Goal: Information Seeking & Learning: Learn about a topic

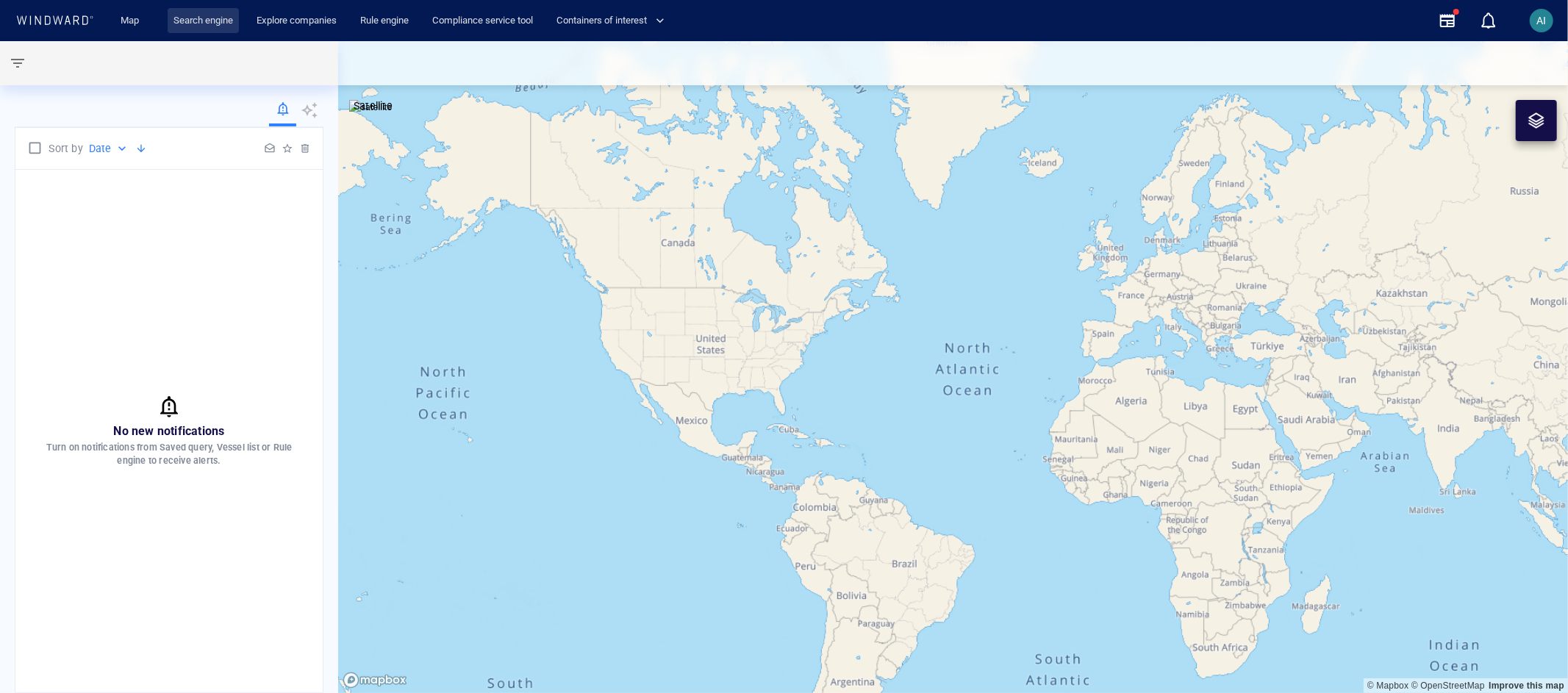
click at [222, 20] on link "Search engine" at bounding box center [203, 21] width 71 height 26
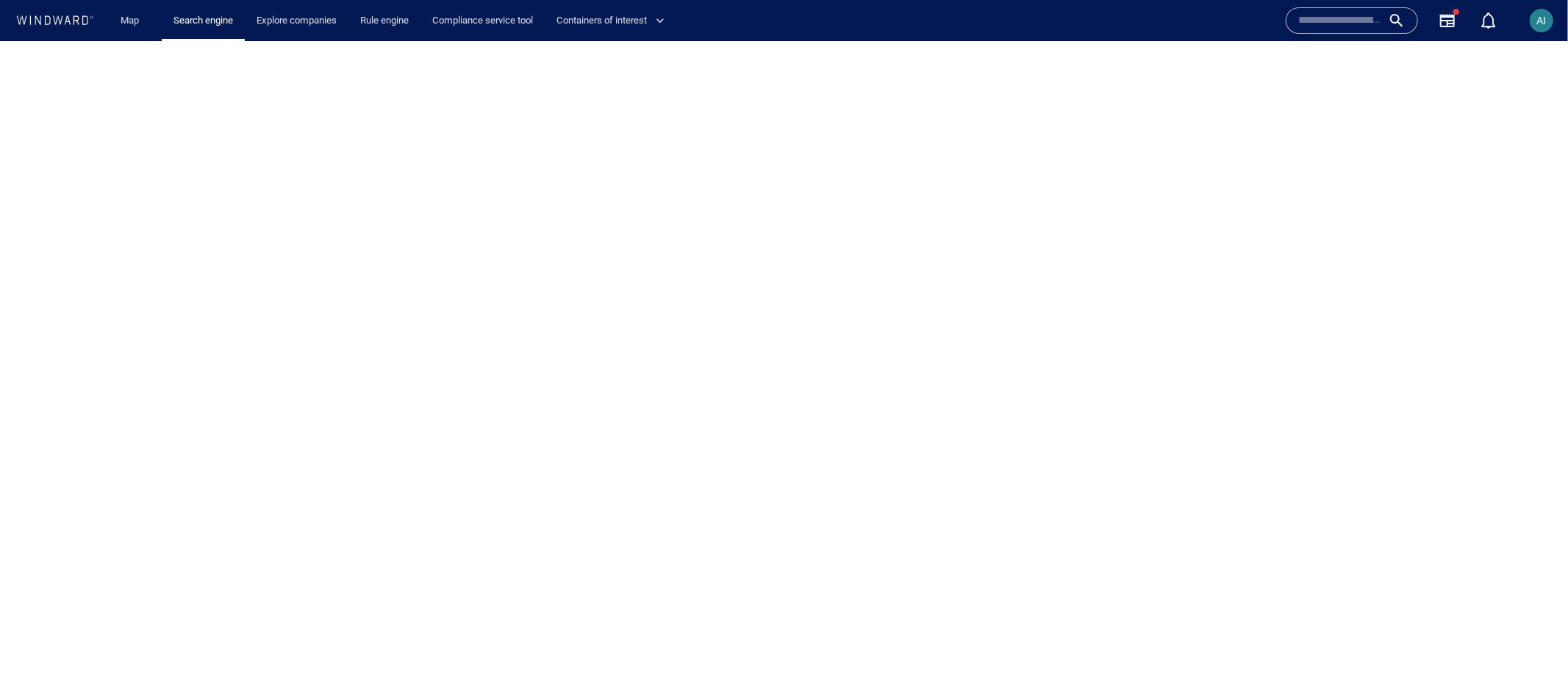
click at [1314, 28] on input "text" at bounding box center [1340, 21] width 84 height 22
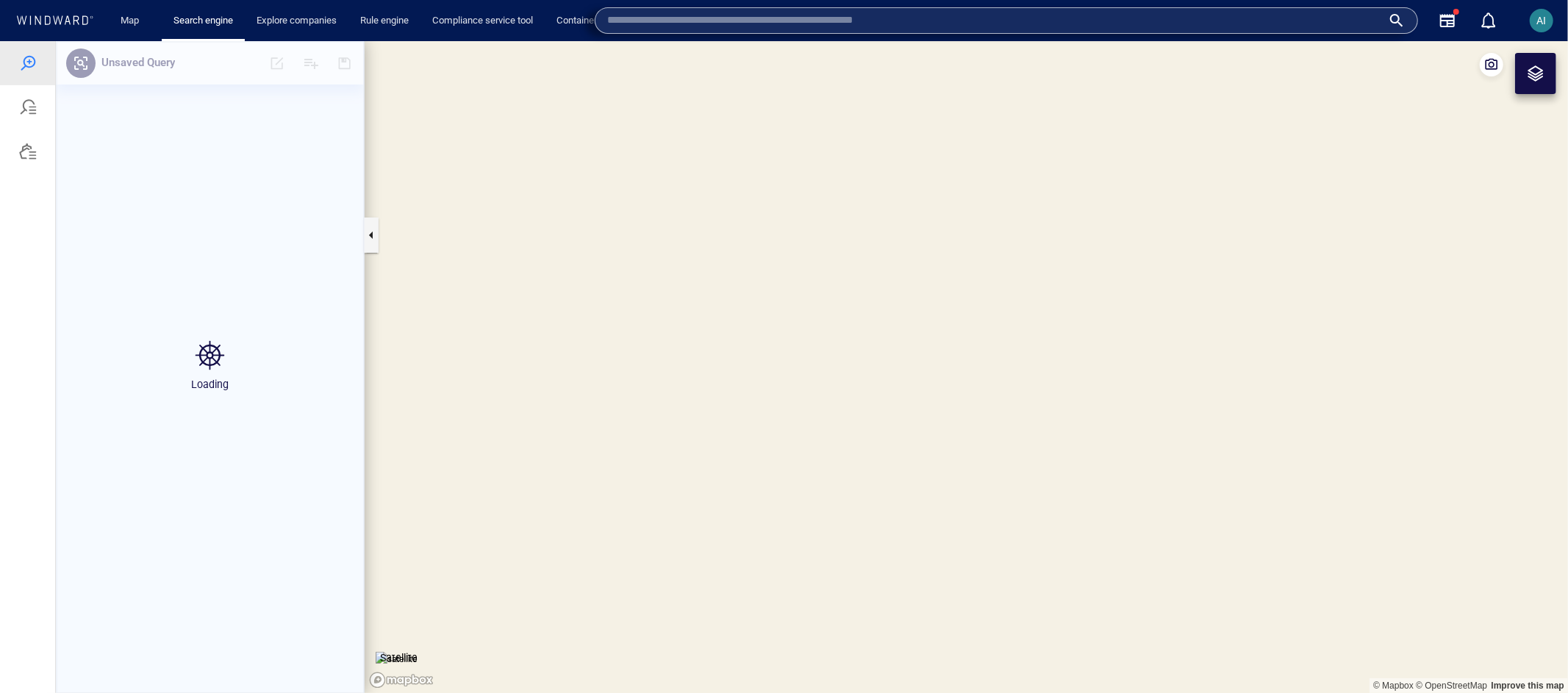
type input "*"
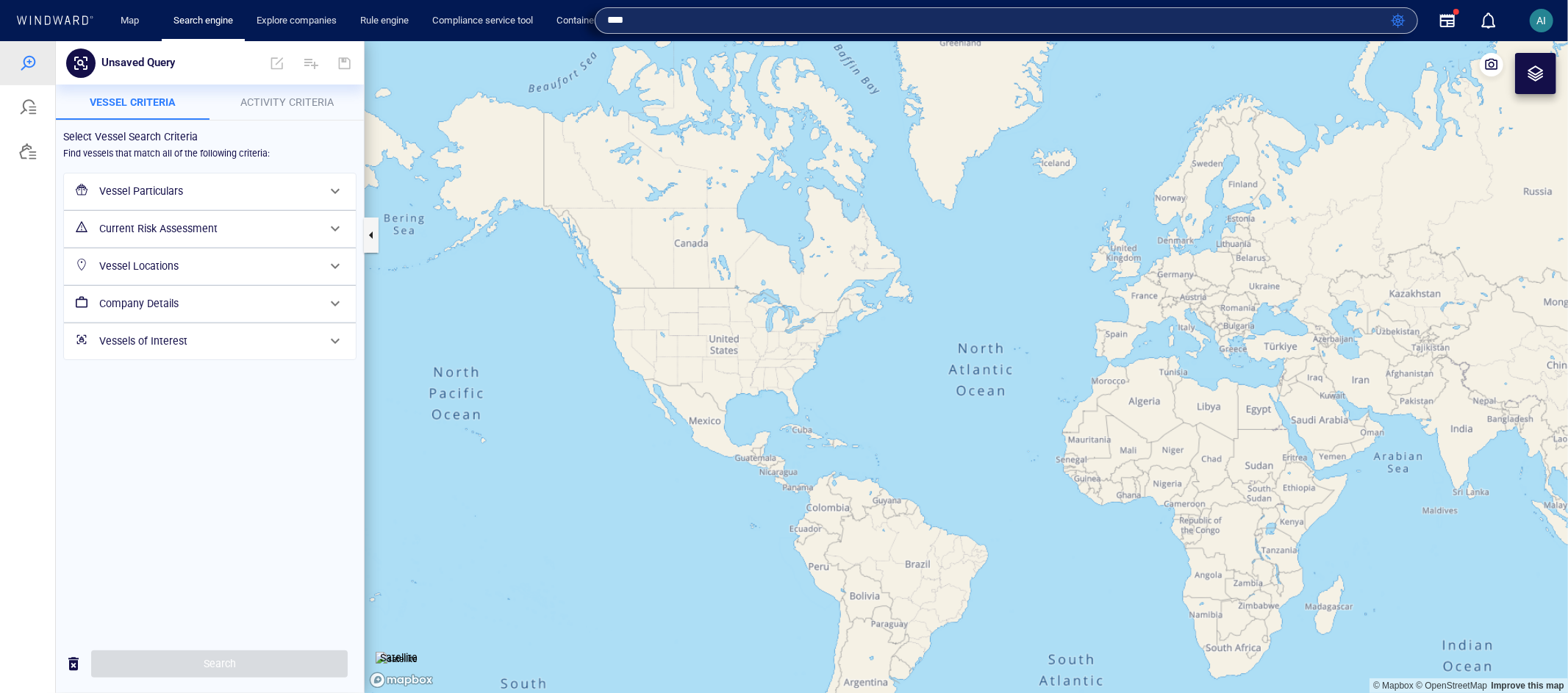
type input "****"
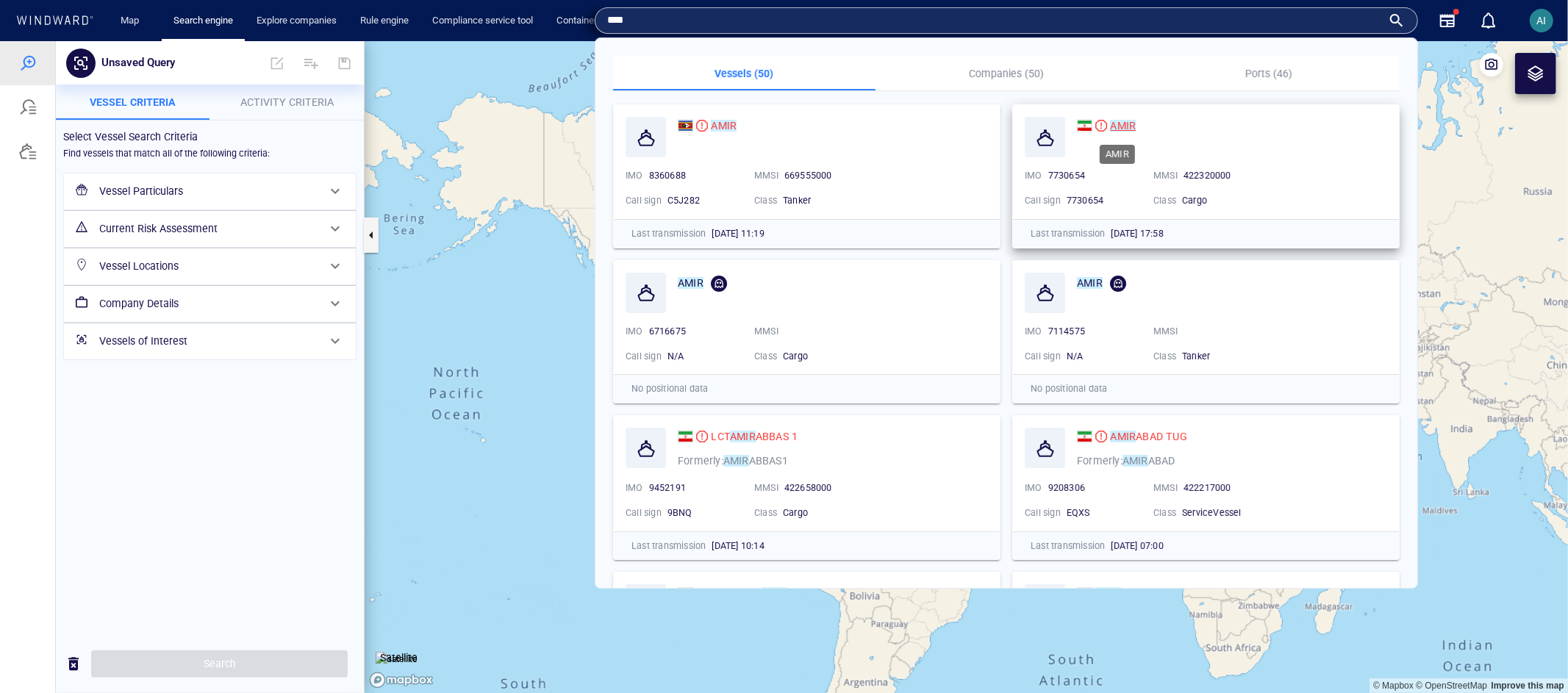
click at [1114, 126] on mark "AMIR" at bounding box center [1123, 125] width 26 height 12
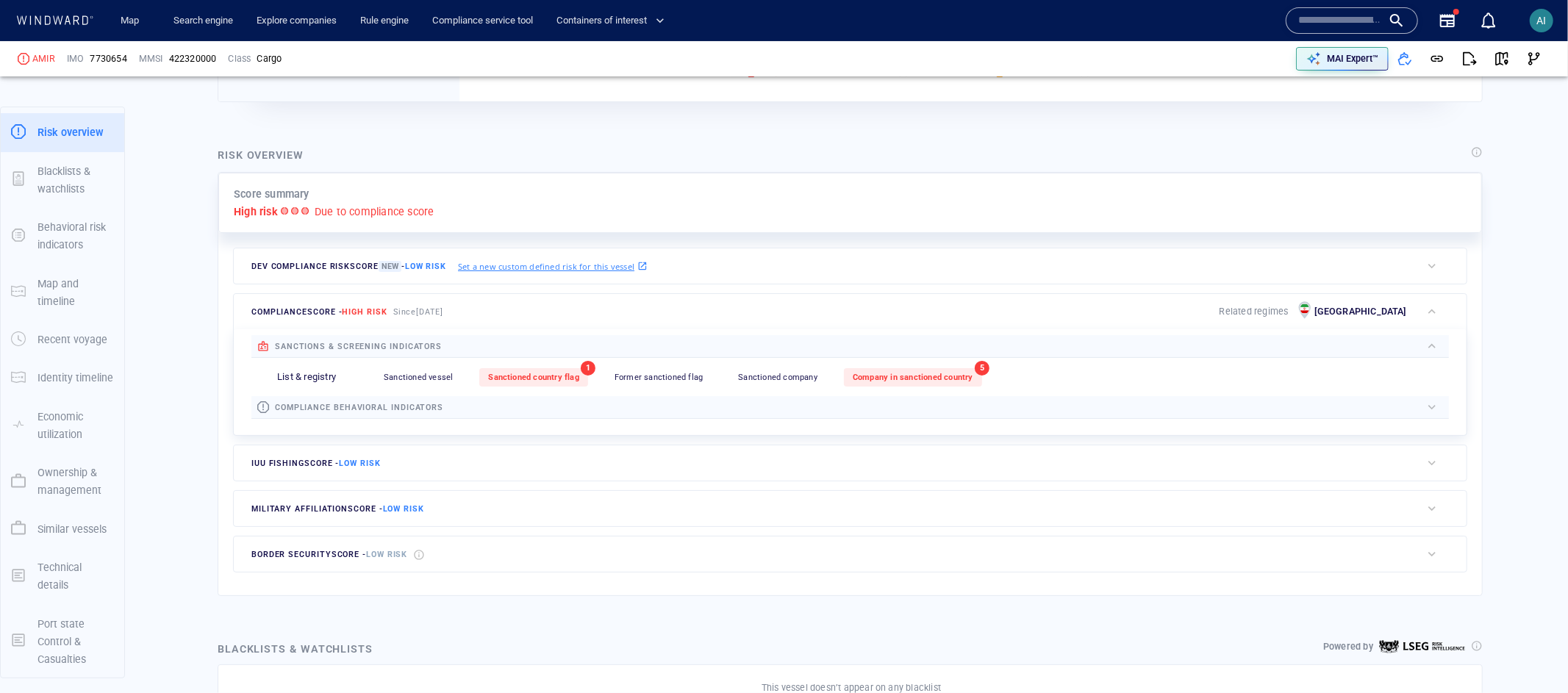
scroll to position [262, 0]
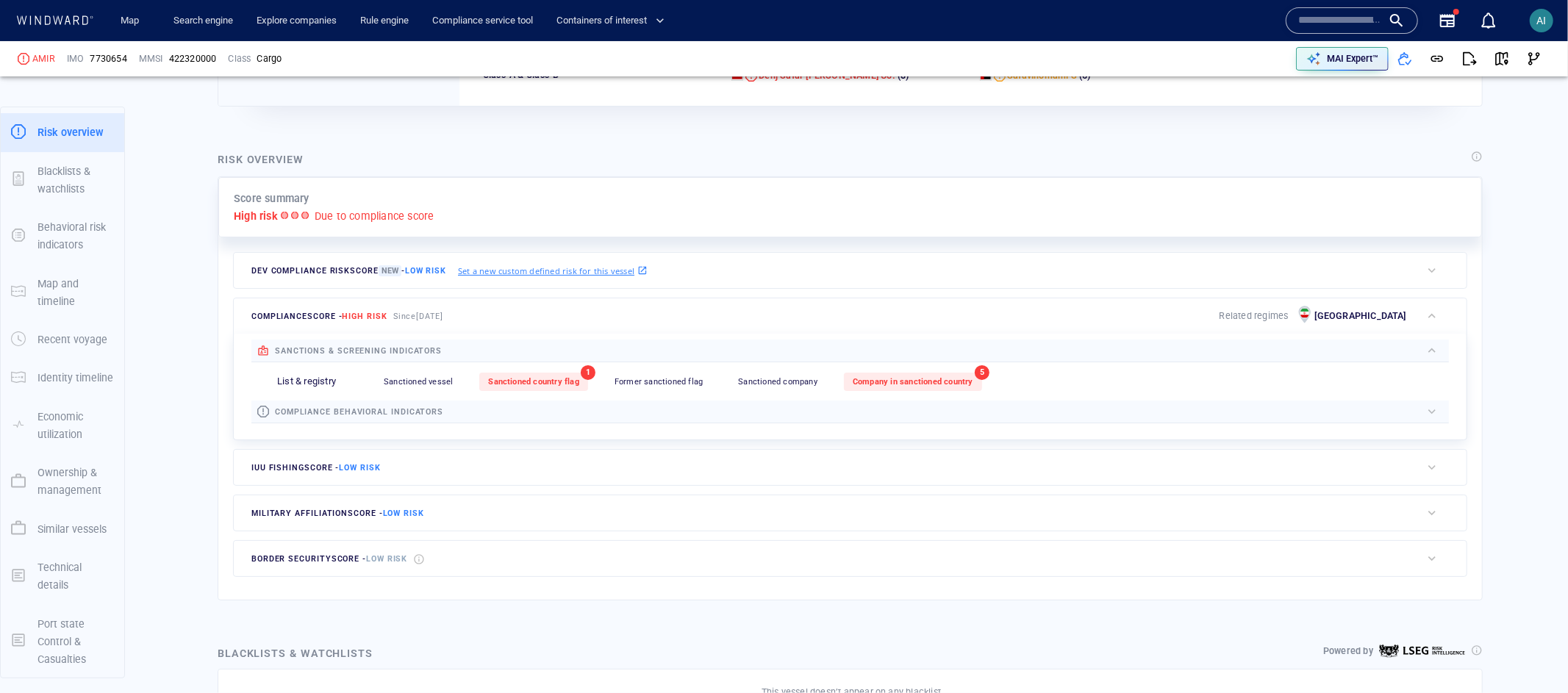
click at [312, 411] on span "compliance behavioral indicators" at bounding box center [359, 412] width 169 height 9
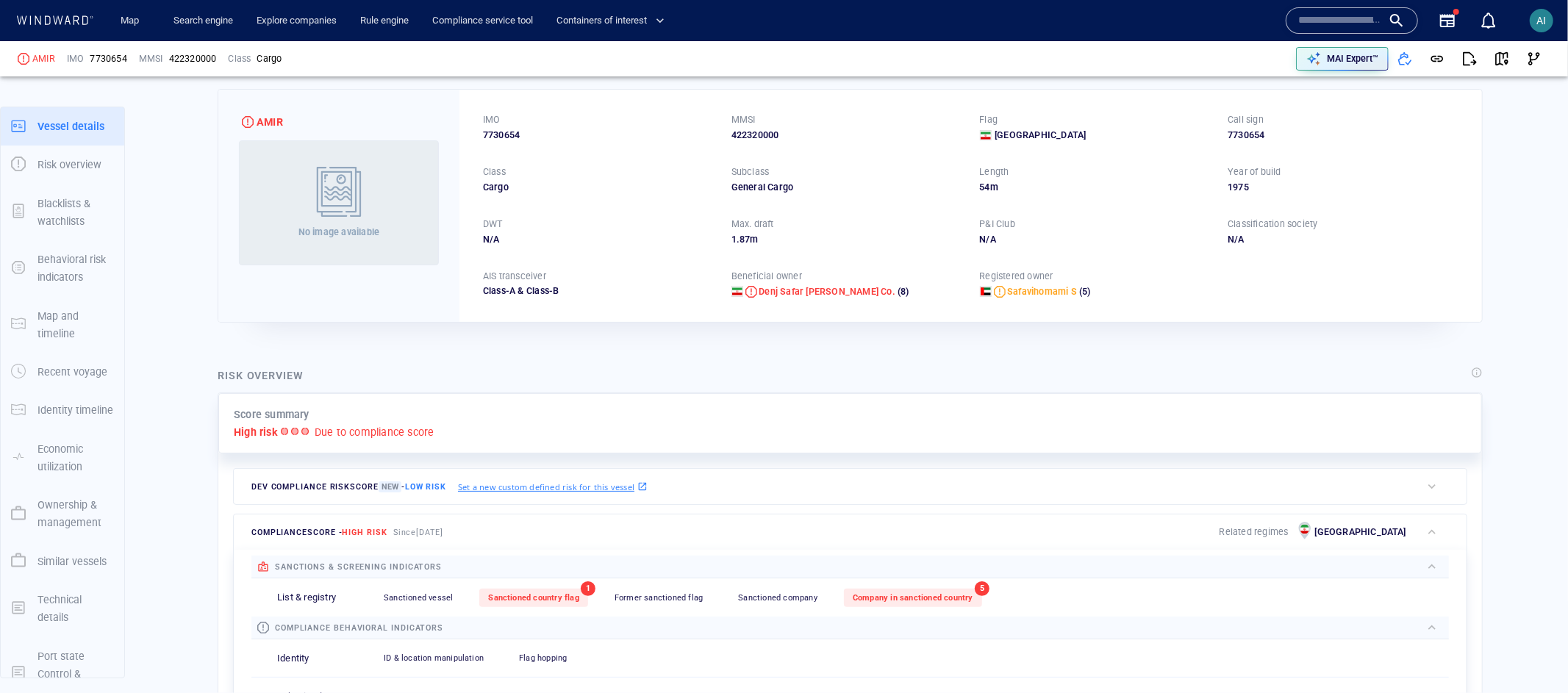
scroll to position [0, 0]
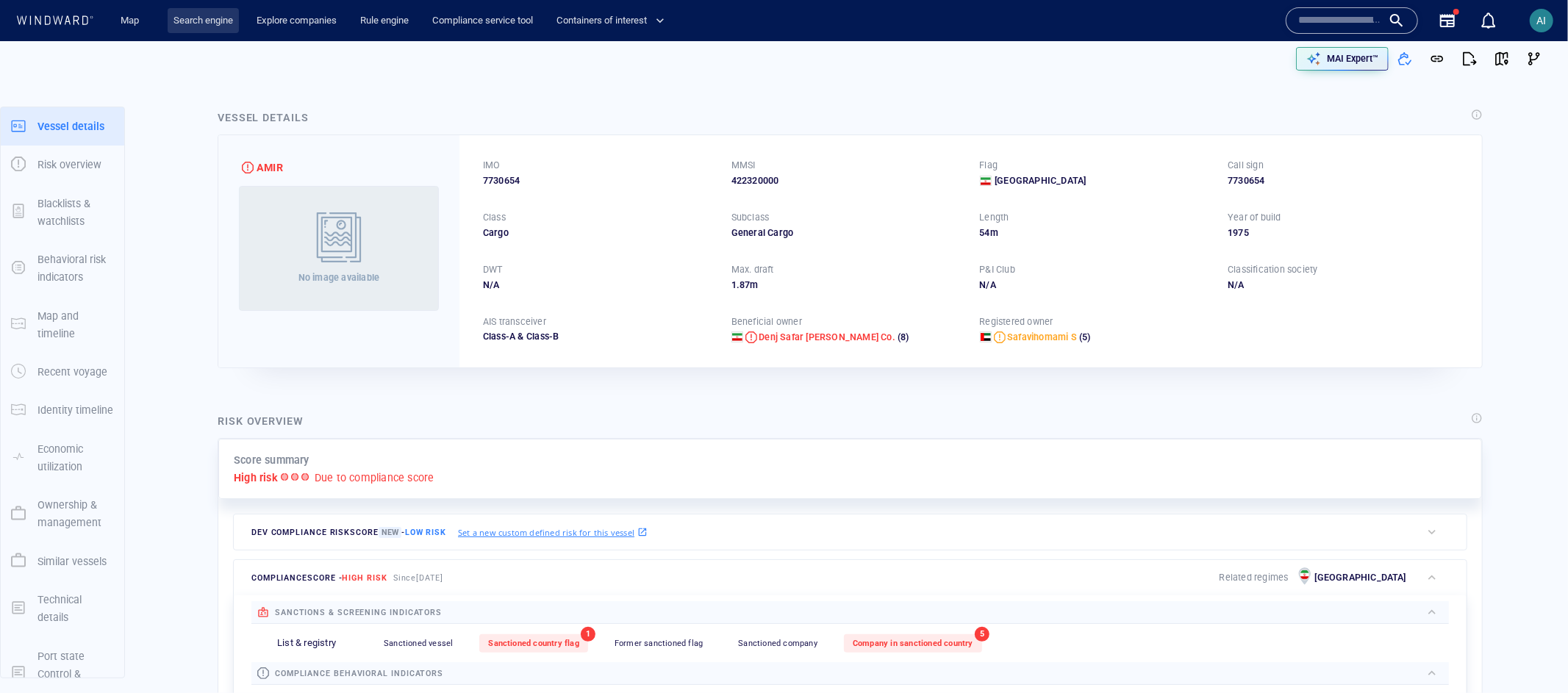
click at [223, 19] on link "Search engine" at bounding box center [203, 21] width 71 height 26
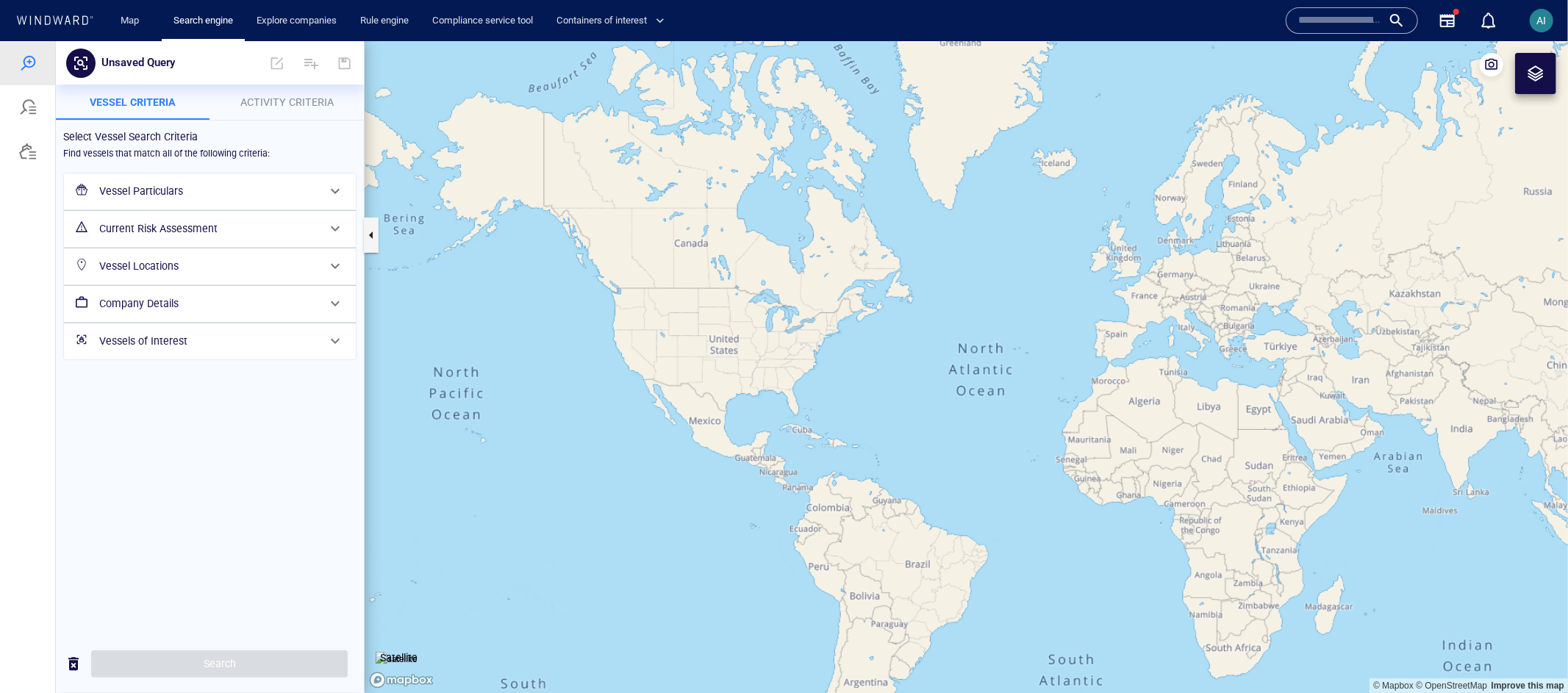
click at [139, 191] on h6 "Vessel Particulars" at bounding box center [208, 191] width 218 height 19
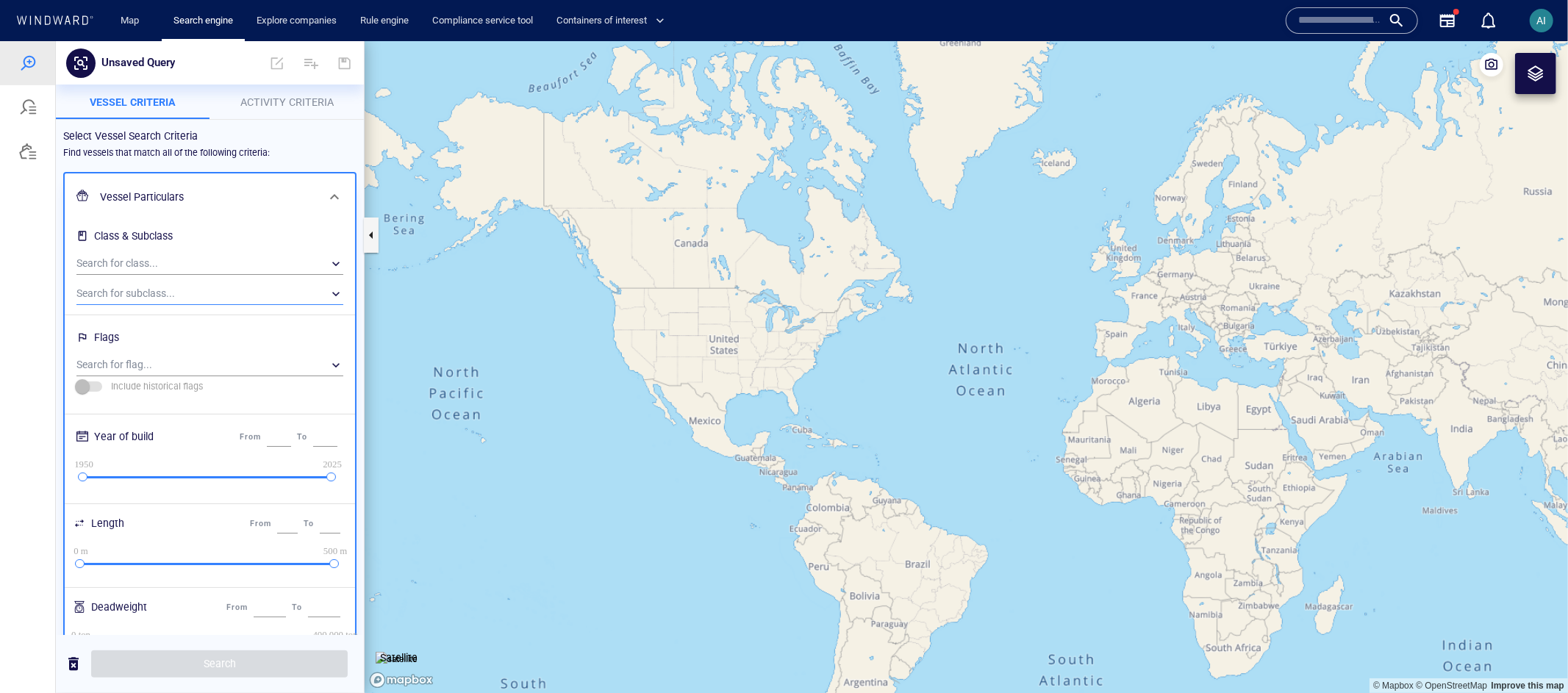
click at [148, 298] on div "​" at bounding box center [210, 294] width 267 height 22
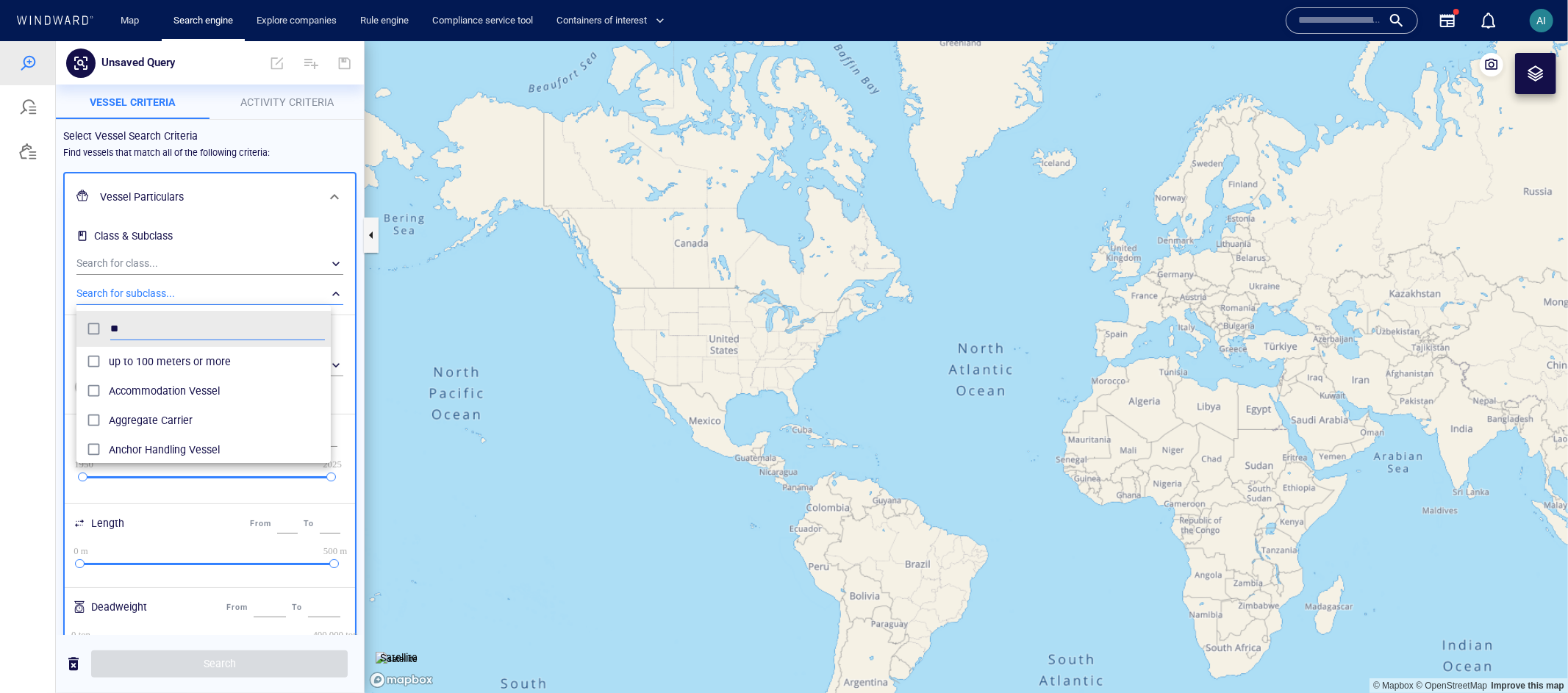
scroll to position [134, 254]
type input "****"
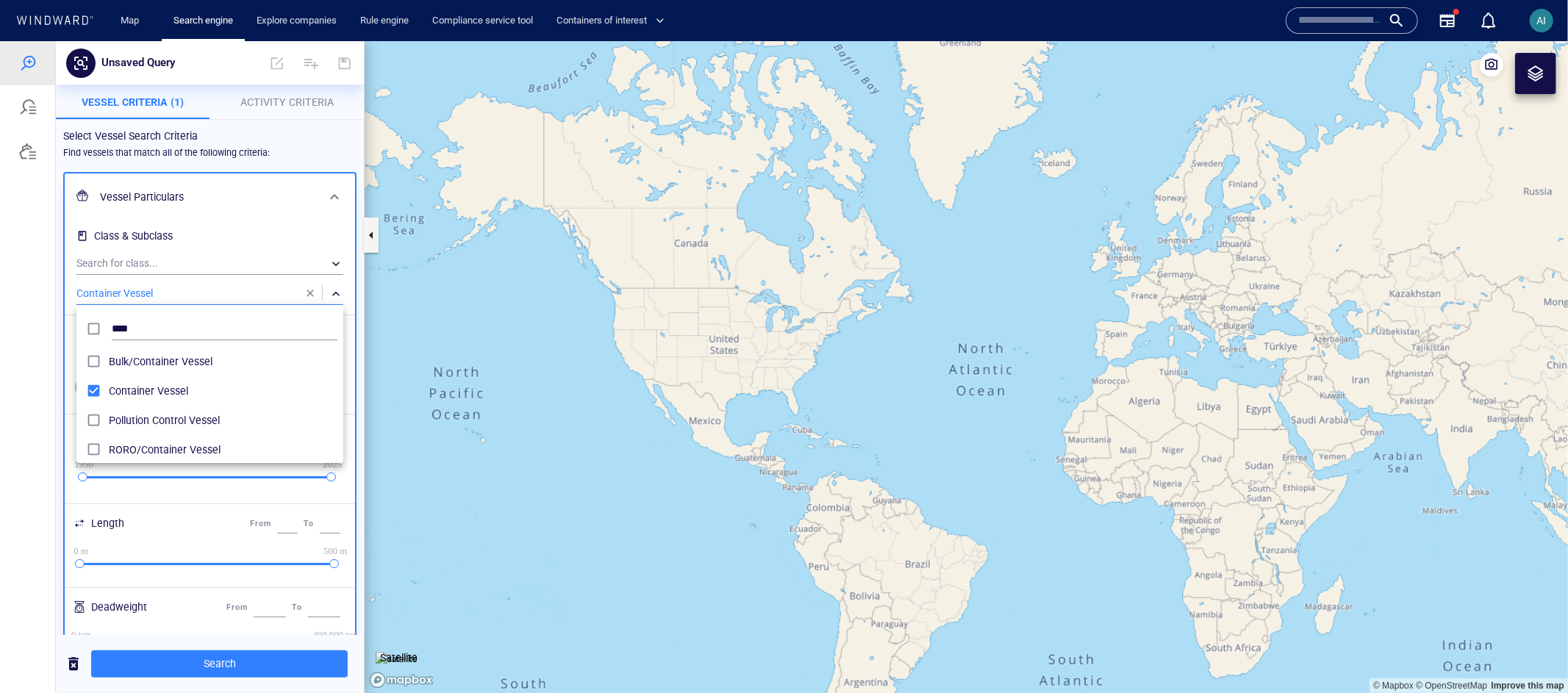
click at [37, 387] on div at bounding box center [784, 366] width 1568 height 652
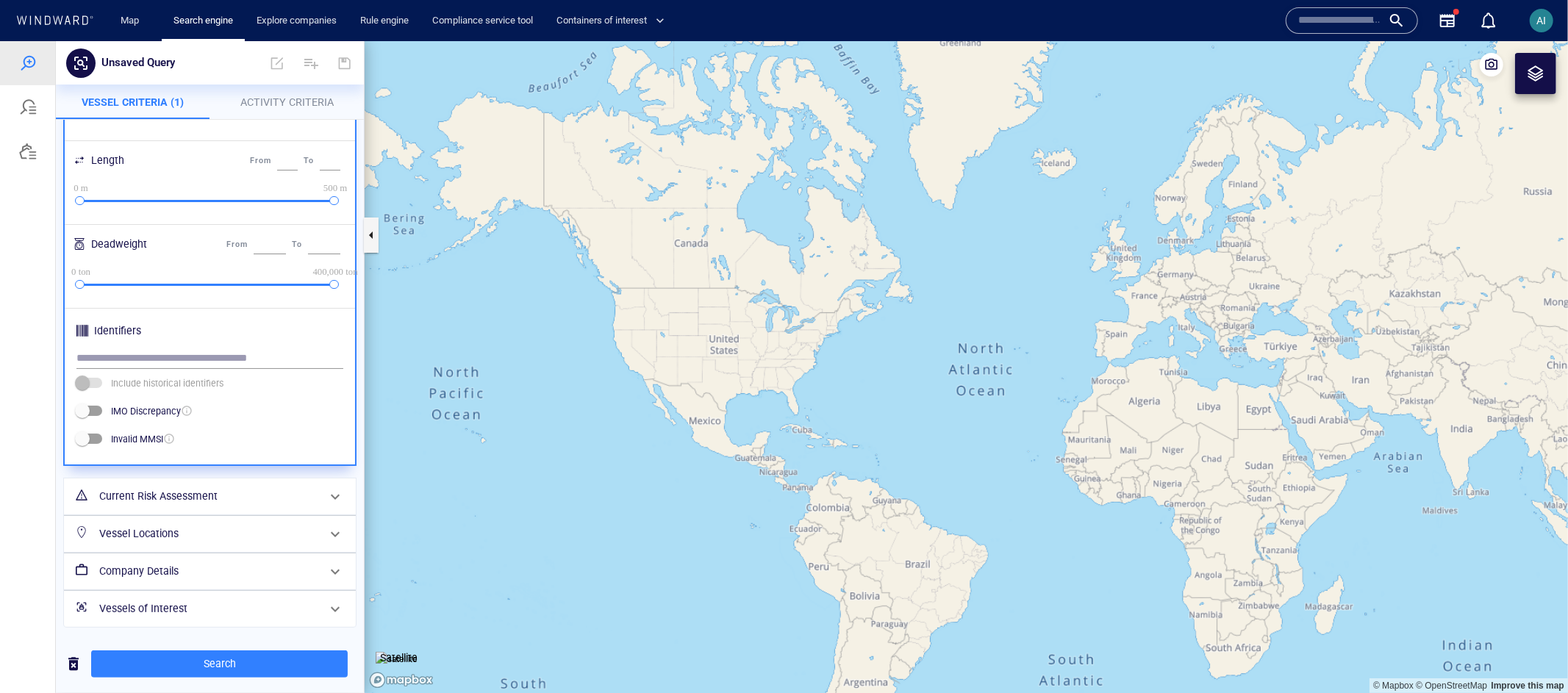
scroll to position [363, 0]
click at [199, 481] on div "Current Risk Assessment" at bounding box center [208, 496] width 230 height 30
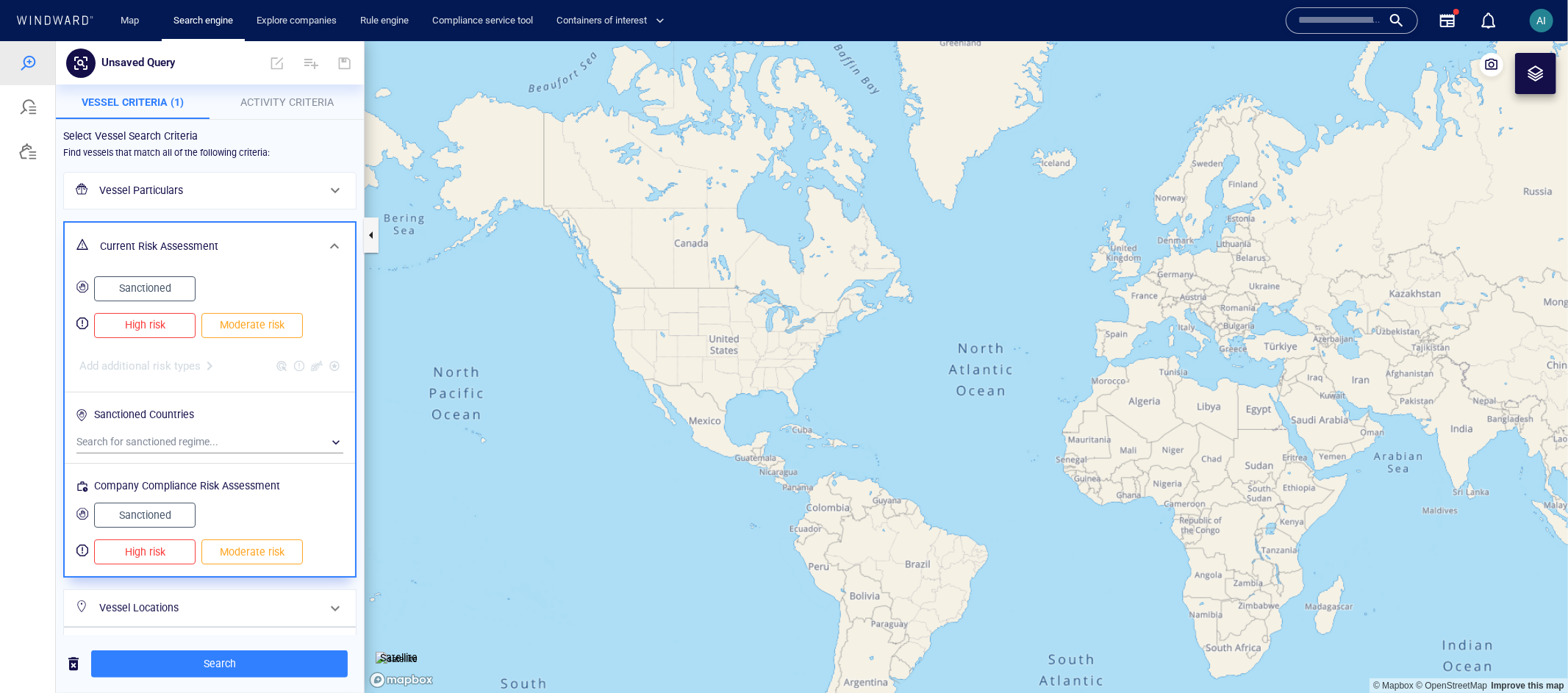
click at [153, 322] on span "High risk" at bounding box center [145, 325] width 71 height 19
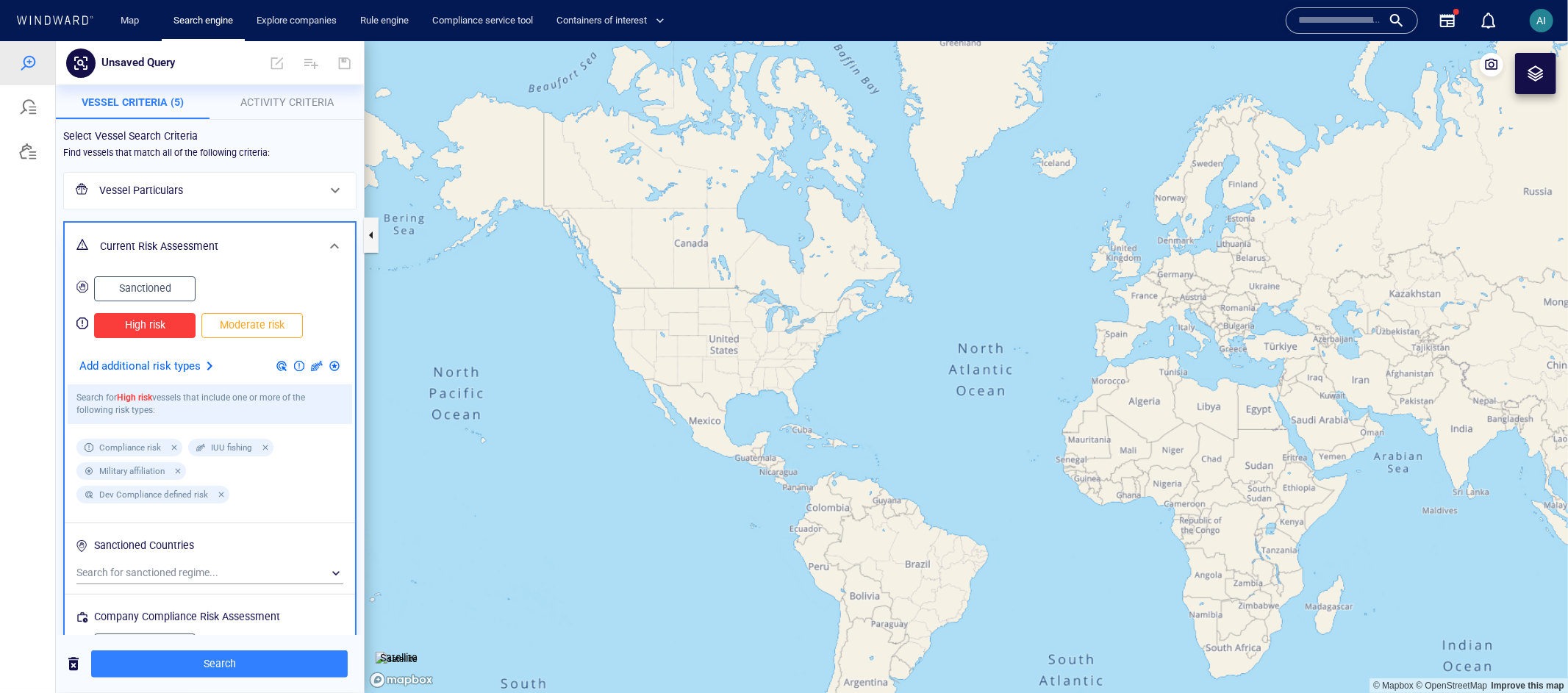
click at [159, 285] on span "Sanctioned" at bounding box center [145, 288] width 71 height 19
click at [178, 469] on div at bounding box center [175, 470] width 13 height 13
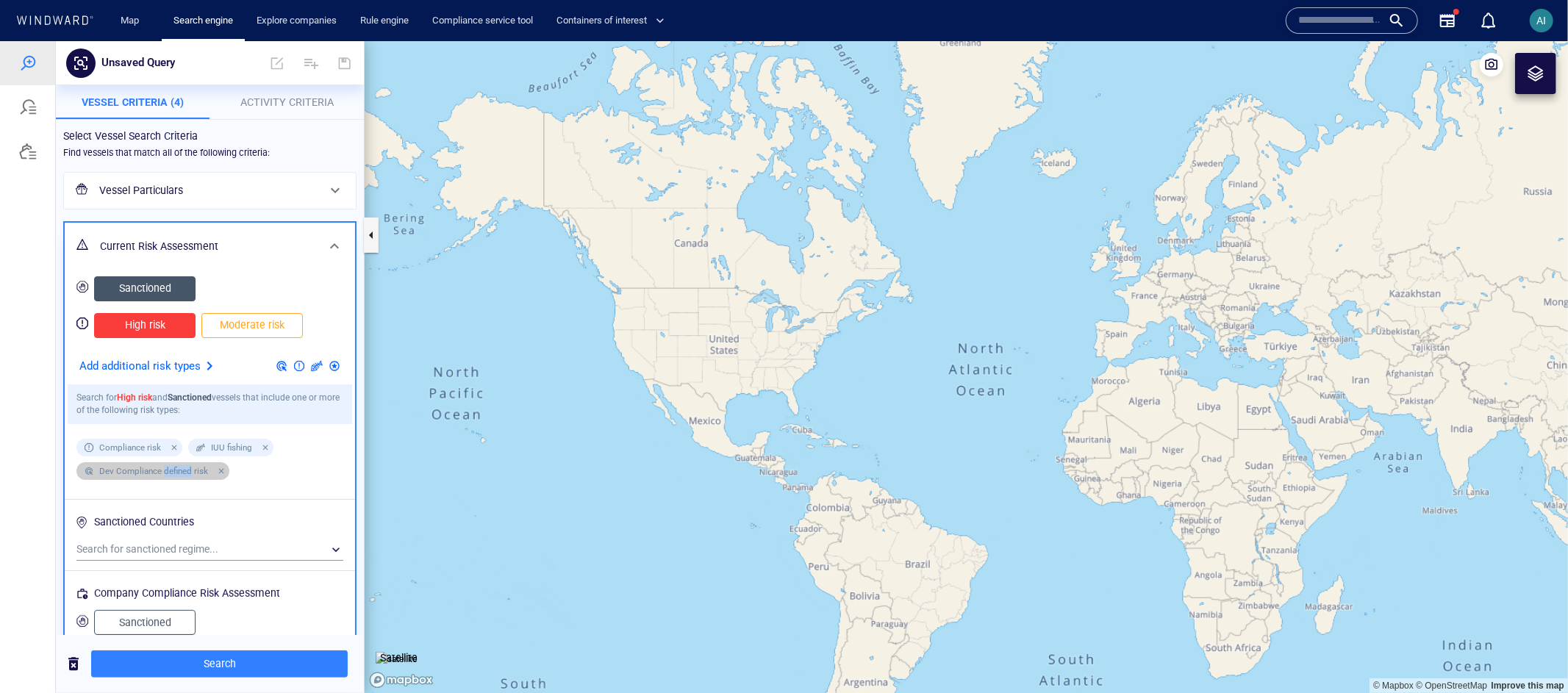
click at [178, 469] on span "Dev Compliance defined risk" at bounding box center [155, 470] width 123 height 12
click at [215, 467] on div at bounding box center [219, 470] width 13 height 13
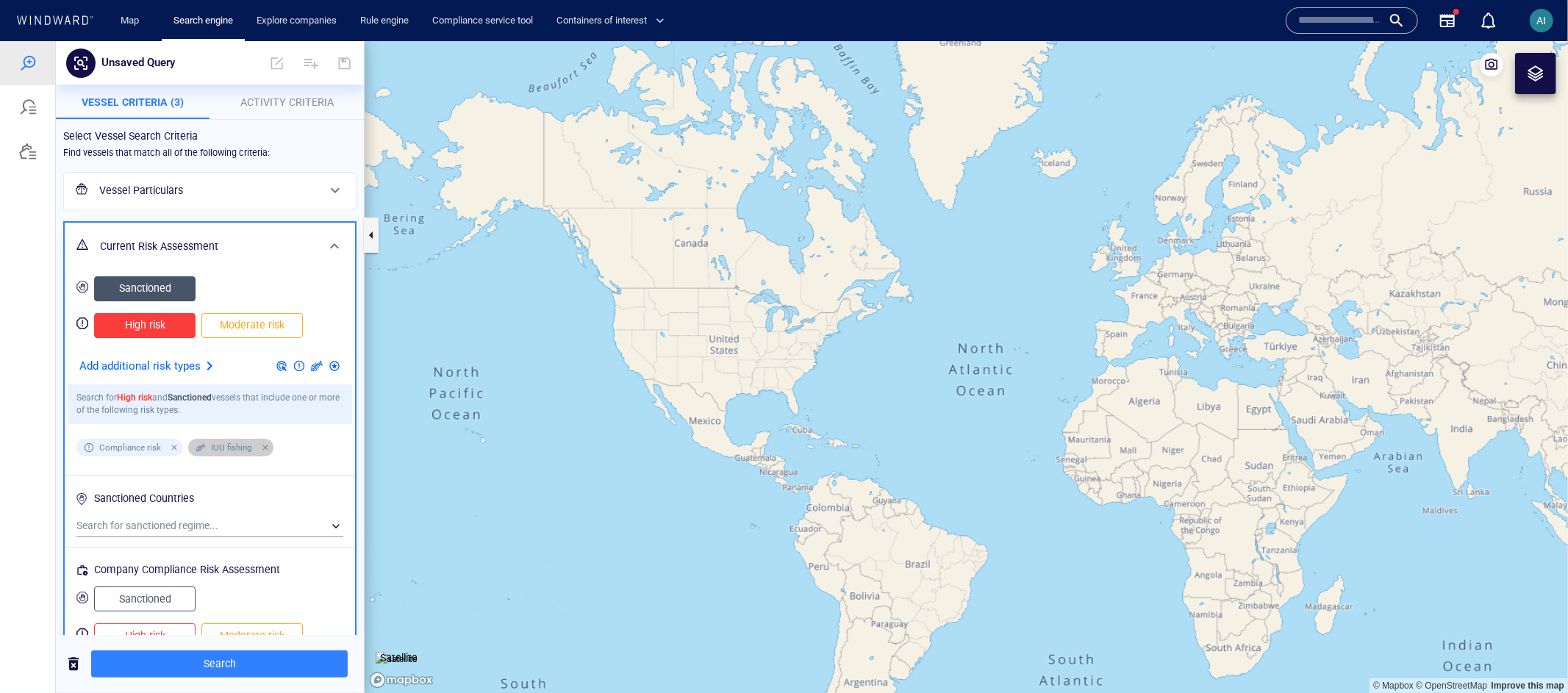
click at [261, 448] on div at bounding box center [263, 447] width 13 height 13
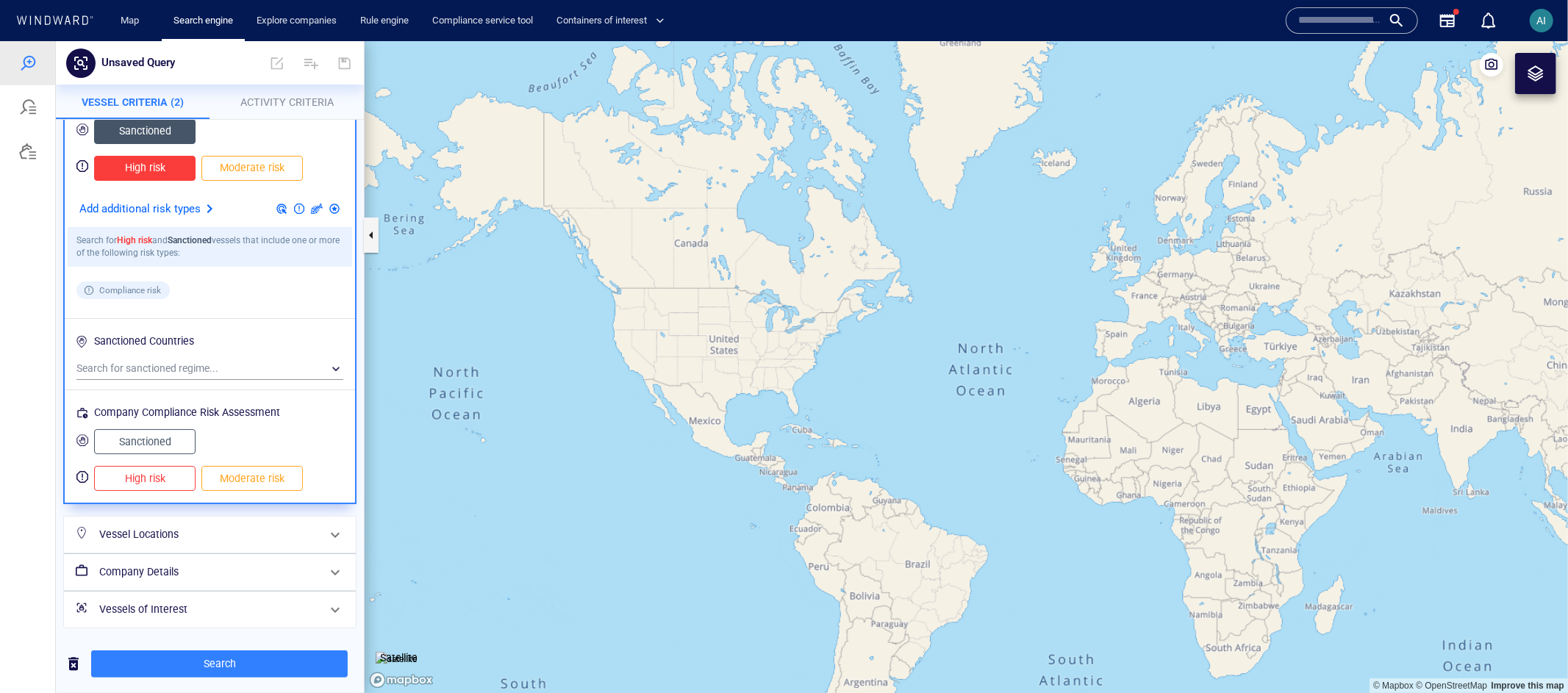
click at [231, 167] on span "Moderate risk" at bounding box center [253, 167] width 71 height 19
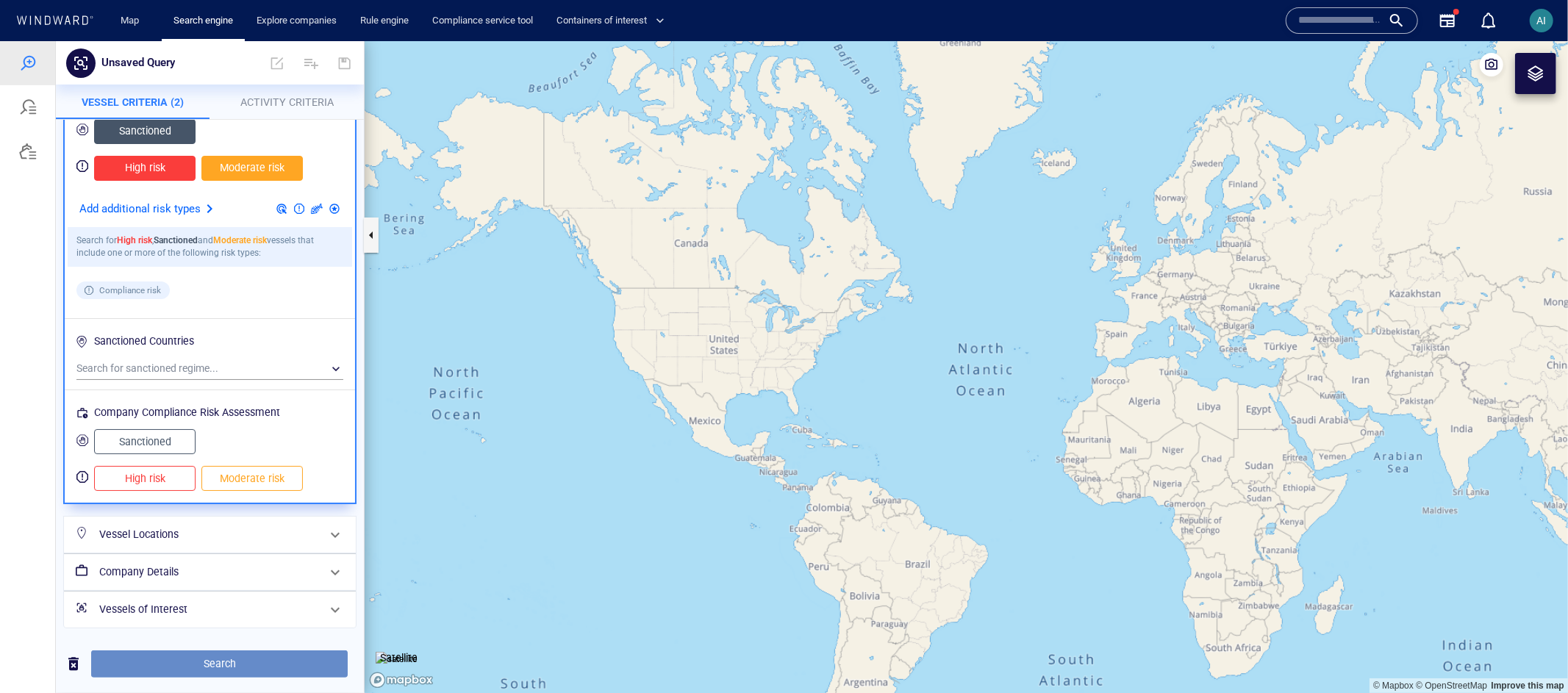
click at [222, 661] on span "Search" at bounding box center [219, 664] width 233 height 19
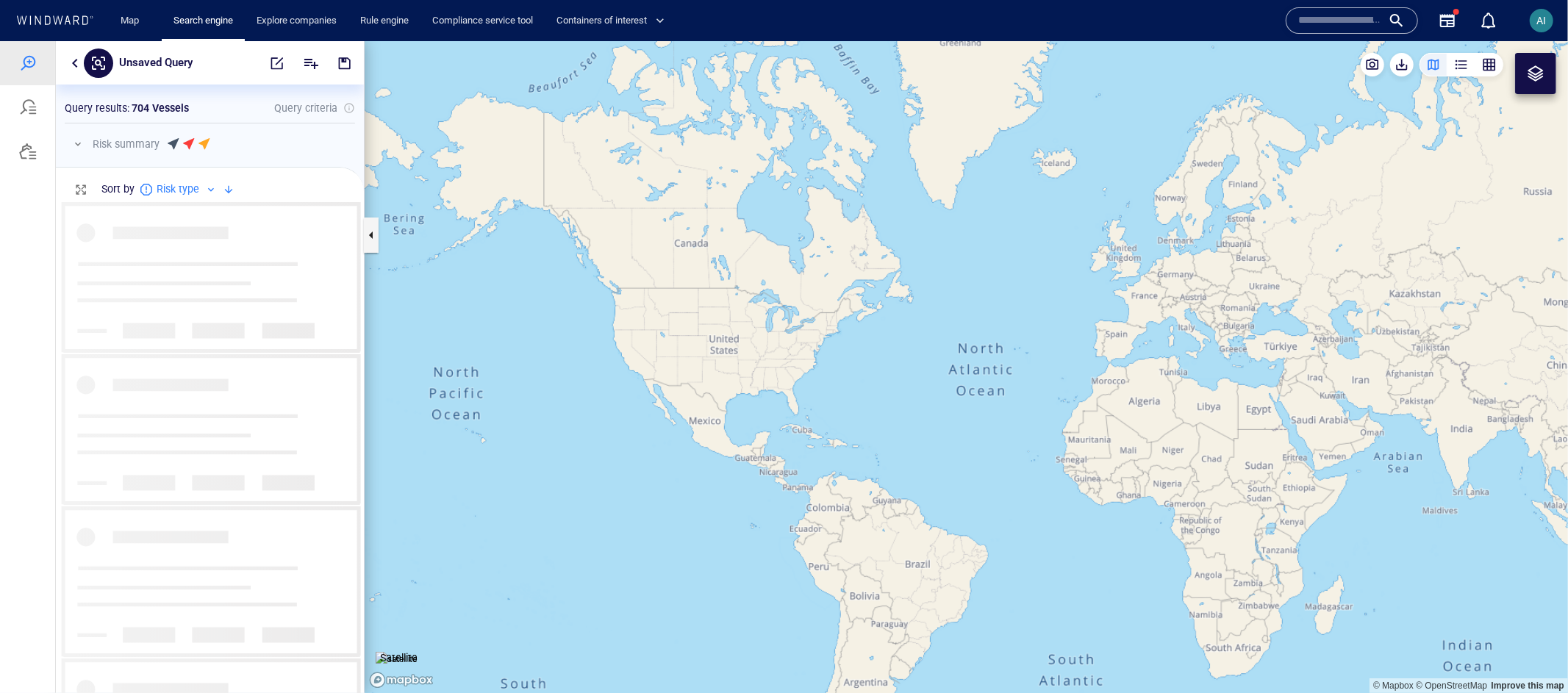
scroll to position [479, 296]
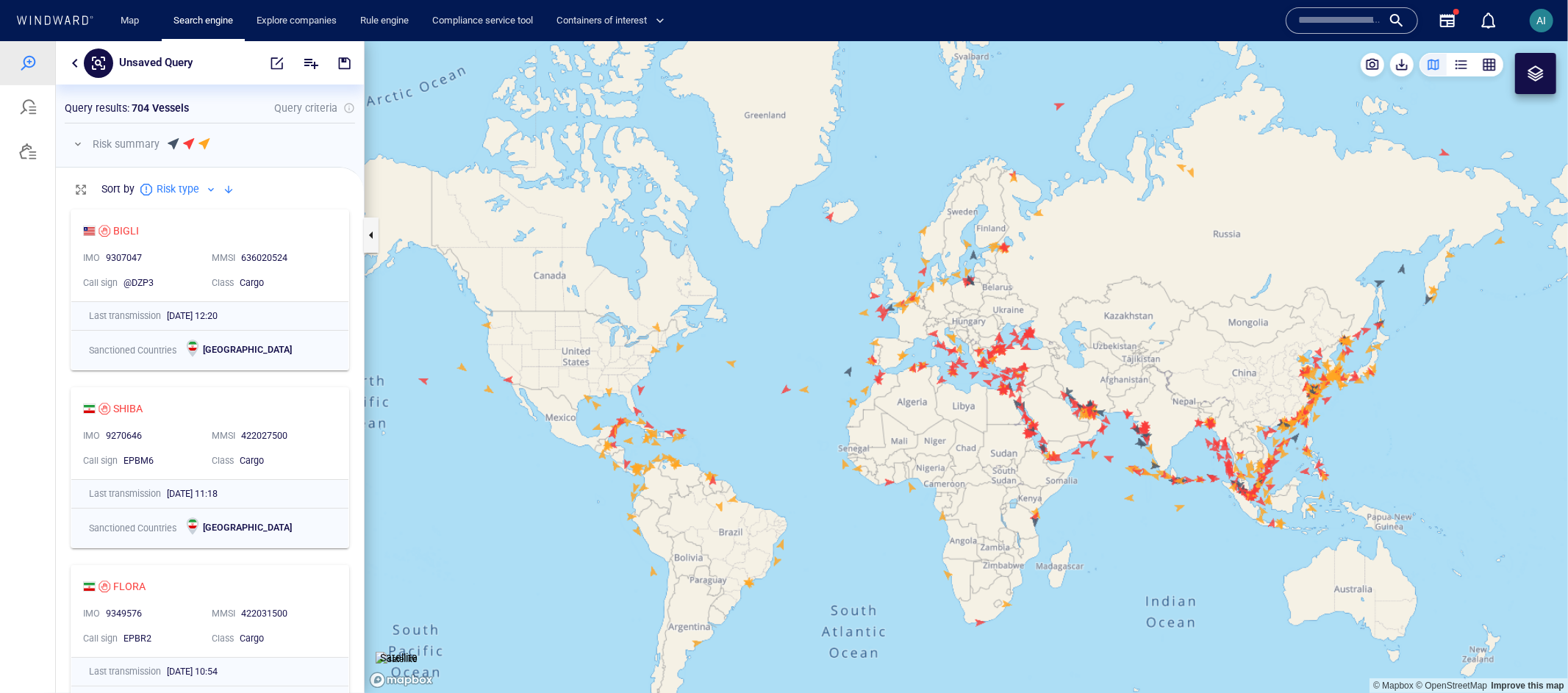
drag, startPoint x: 788, startPoint y: 422, endPoint x: 487, endPoint y: 381, distance: 303.8
click at [487, 381] on canvas "Map" at bounding box center [966, 367] width 1203 height 653
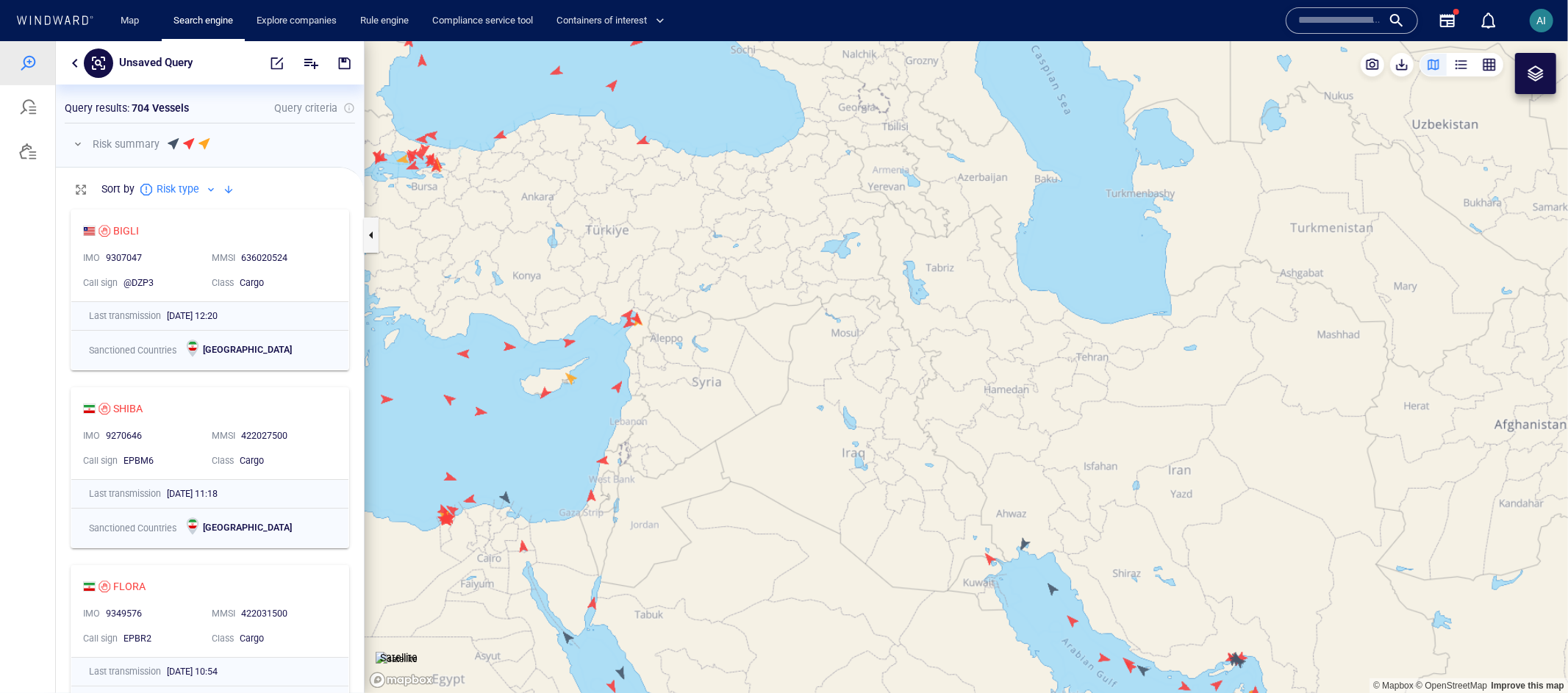
drag, startPoint x: 609, startPoint y: 395, endPoint x: 736, endPoint y: 395, distance: 127.0
click at [736, 395] on canvas "Map" at bounding box center [966, 367] width 1203 height 653
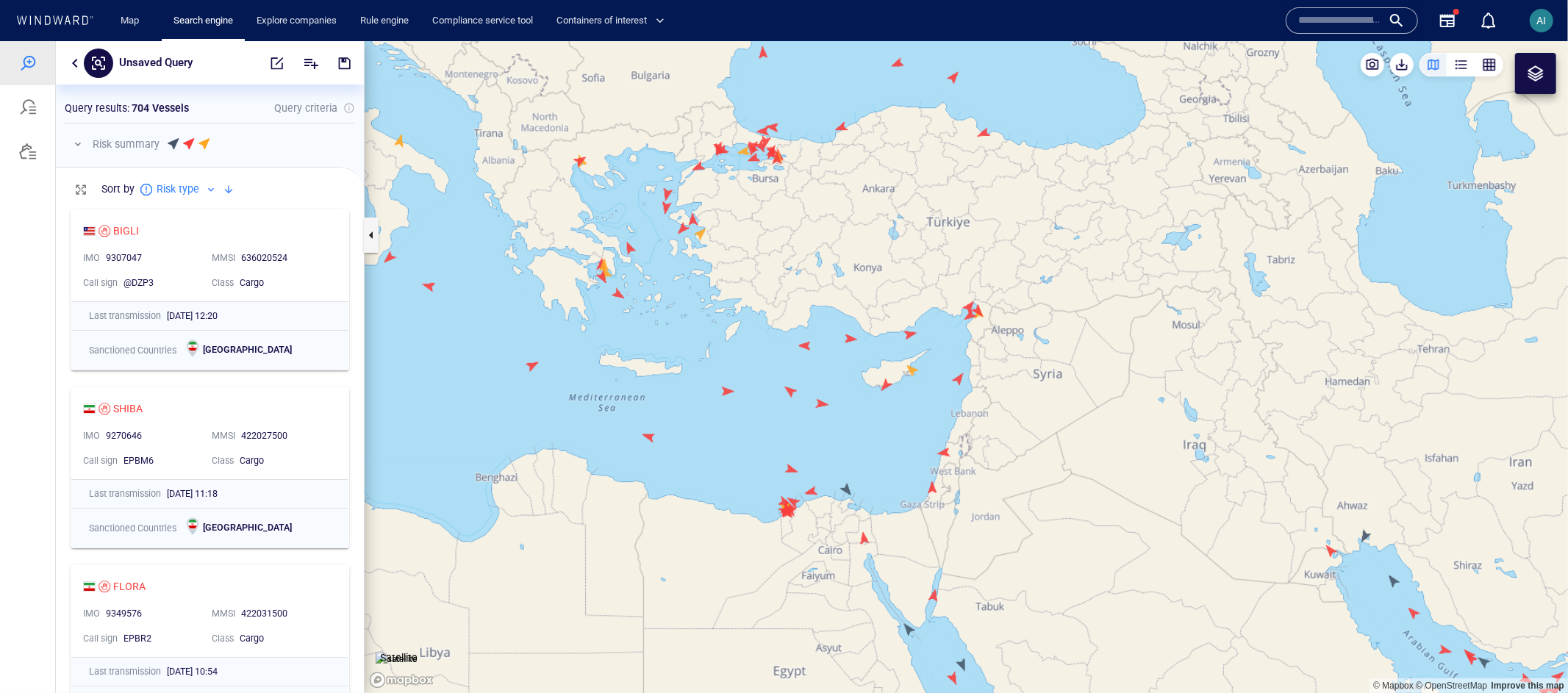
drag, startPoint x: 654, startPoint y: 408, endPoint x: 708, endPoint y: 398, distance: 54.9
click at [708, 398] on canvas "Map" at bounding box center [966, 367] width 1203 height 653
click at [69, 64] on button "button" at bounding box center [75, 62] width 18 height 18
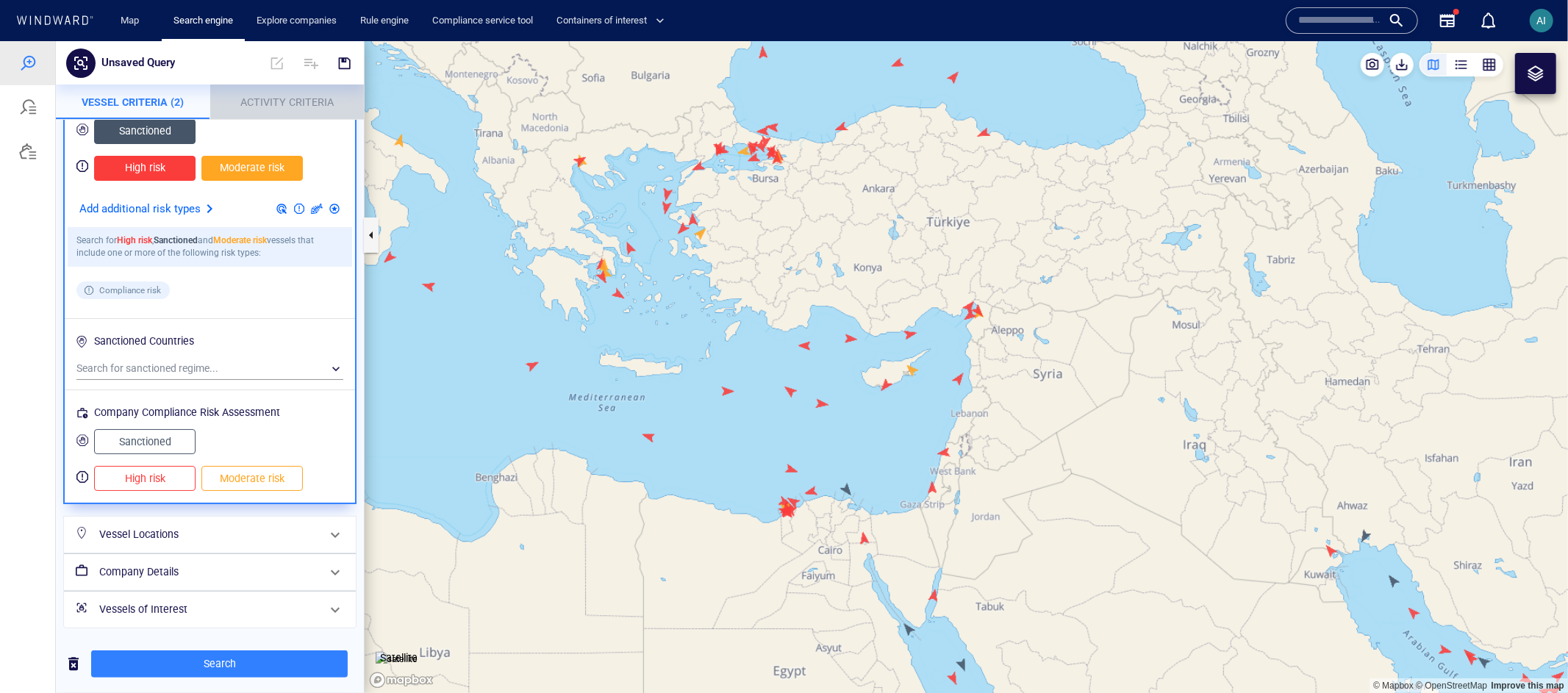
click at [283, 109] on p "Activity Criteria" at bounding box center [287, 101] width 137 height 18
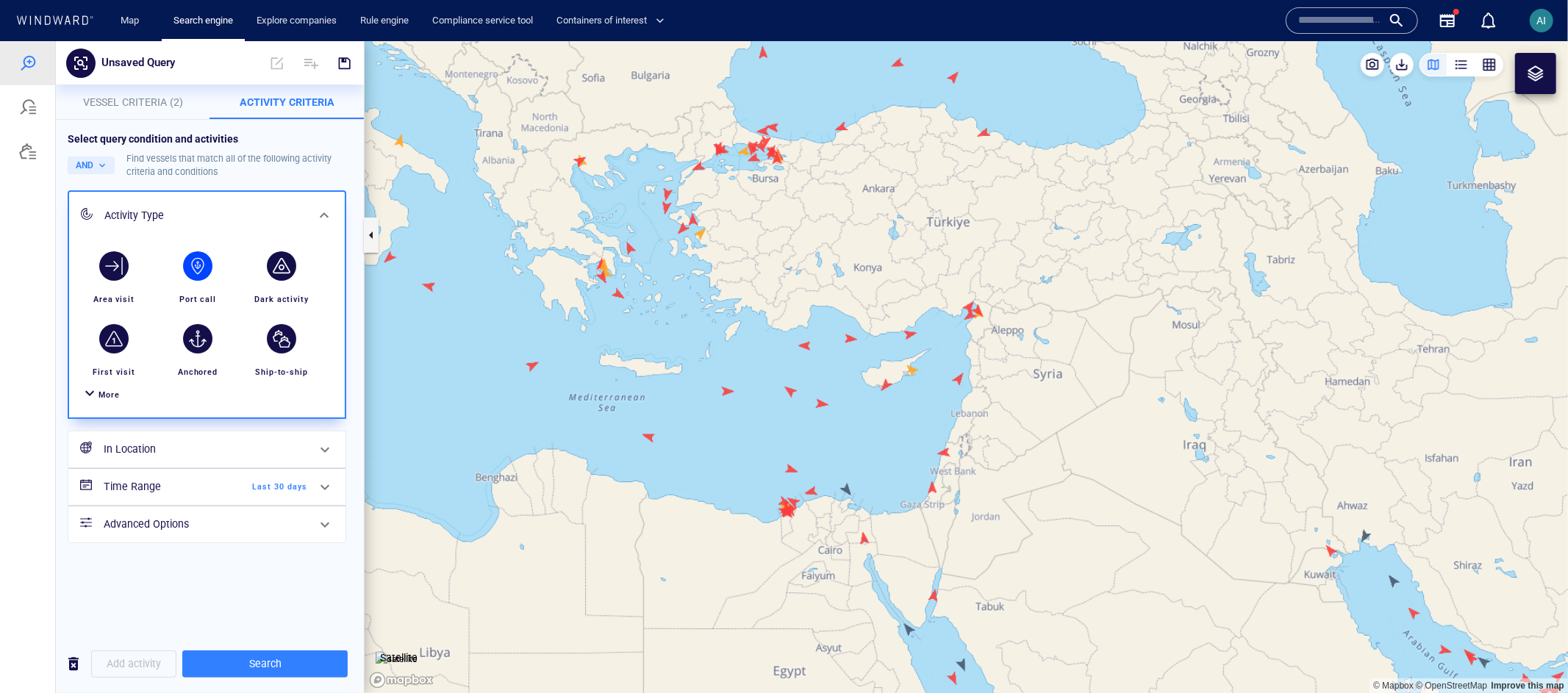
click at [202, 259] on div "button" at bounding box center [198, 266] width 30 height 30
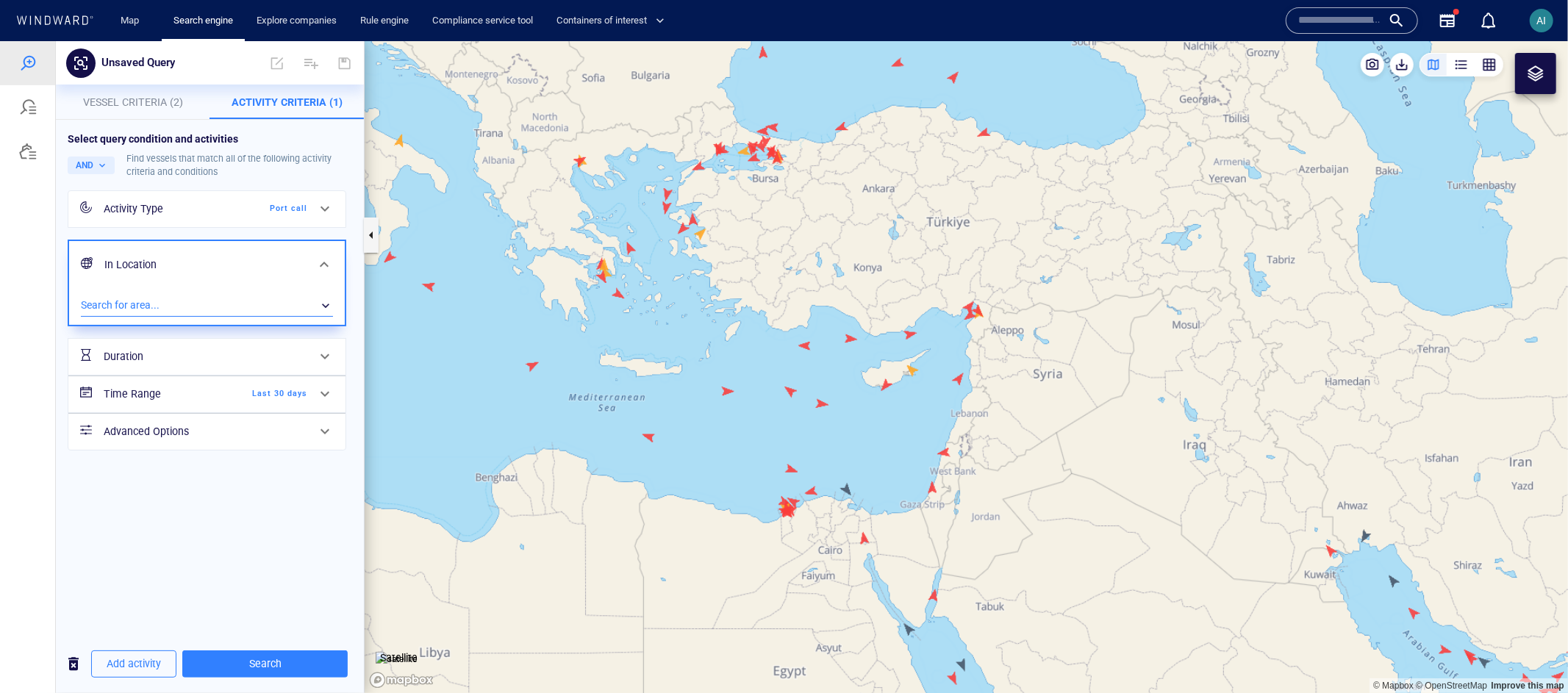
click at [172, 307] on div "​" at bounding box center [207, 305] width 252 height 22
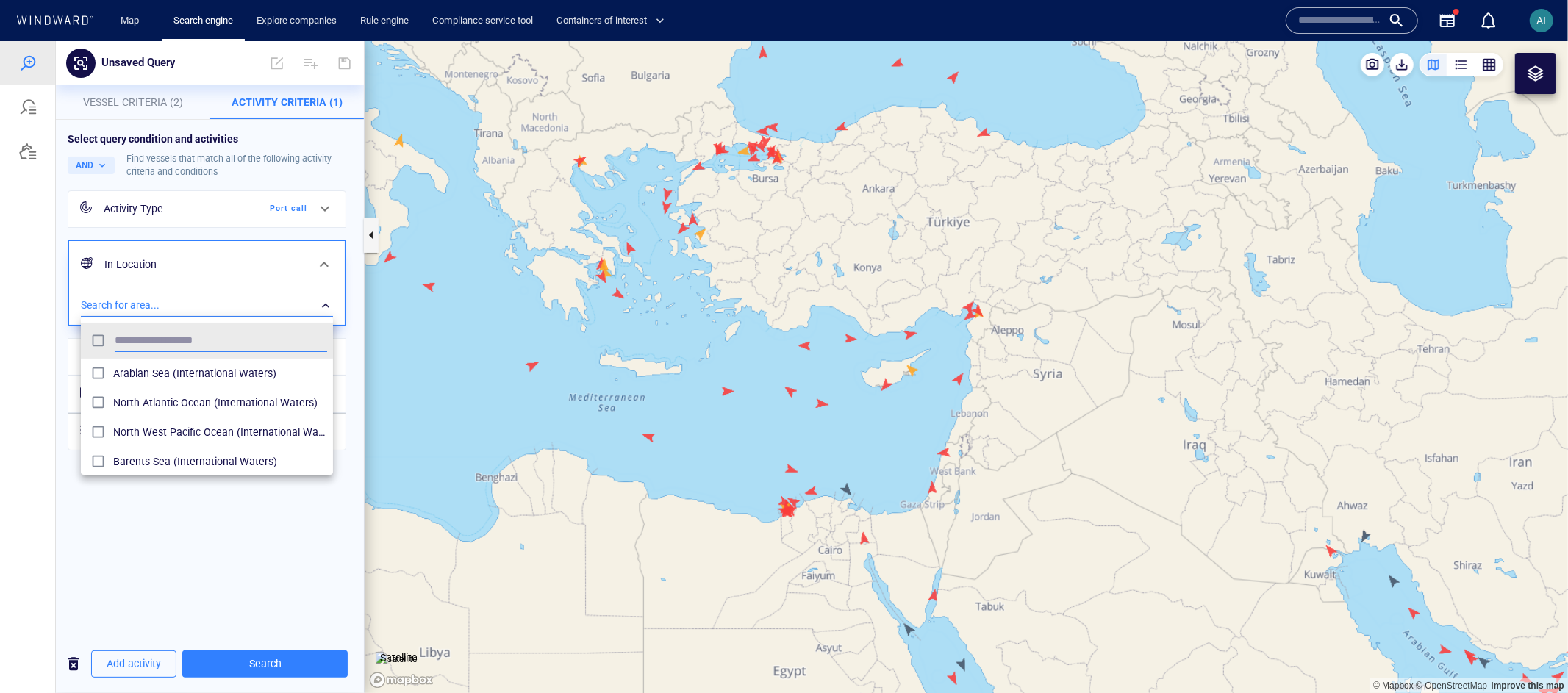
scroll to position [134, 239]
type input "****"
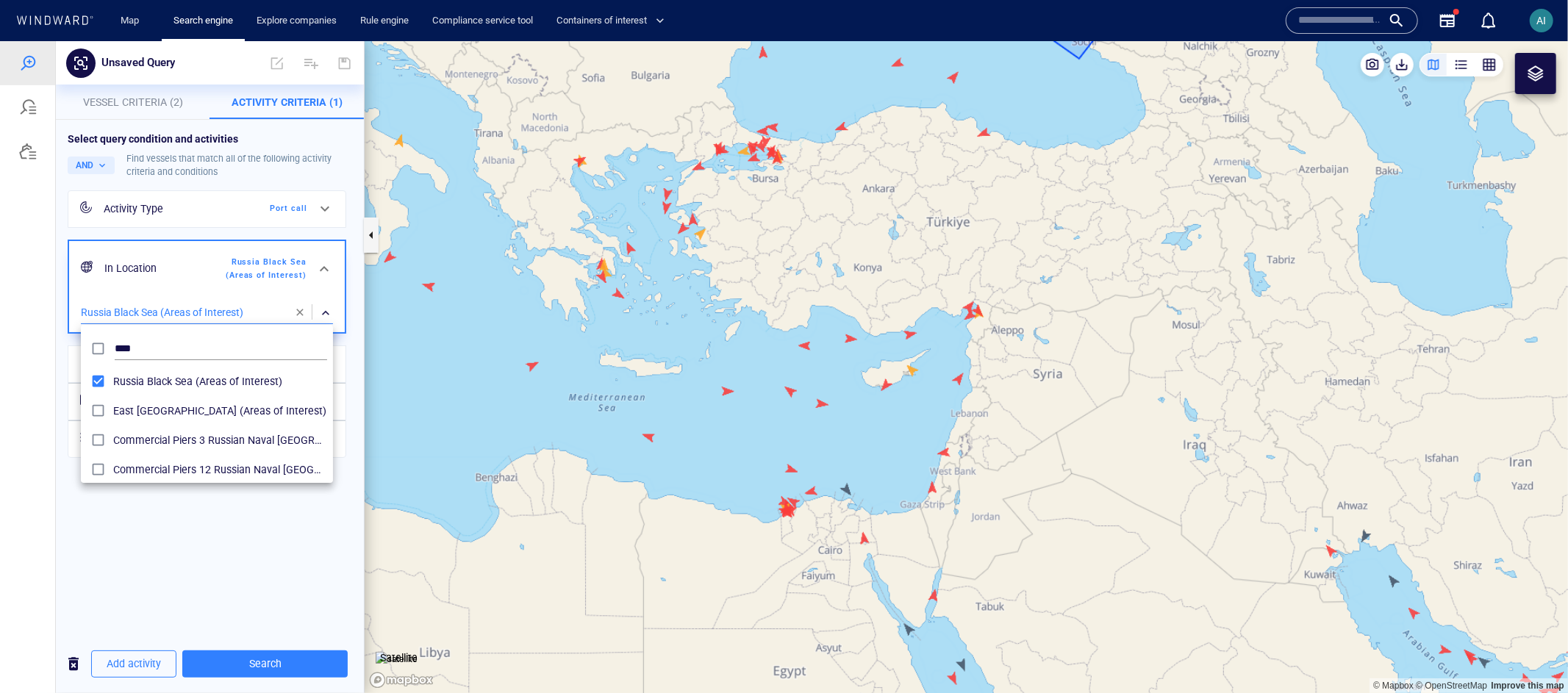
click at [180, 542] on div at bounding box center [784, 366] width 1568 height 652
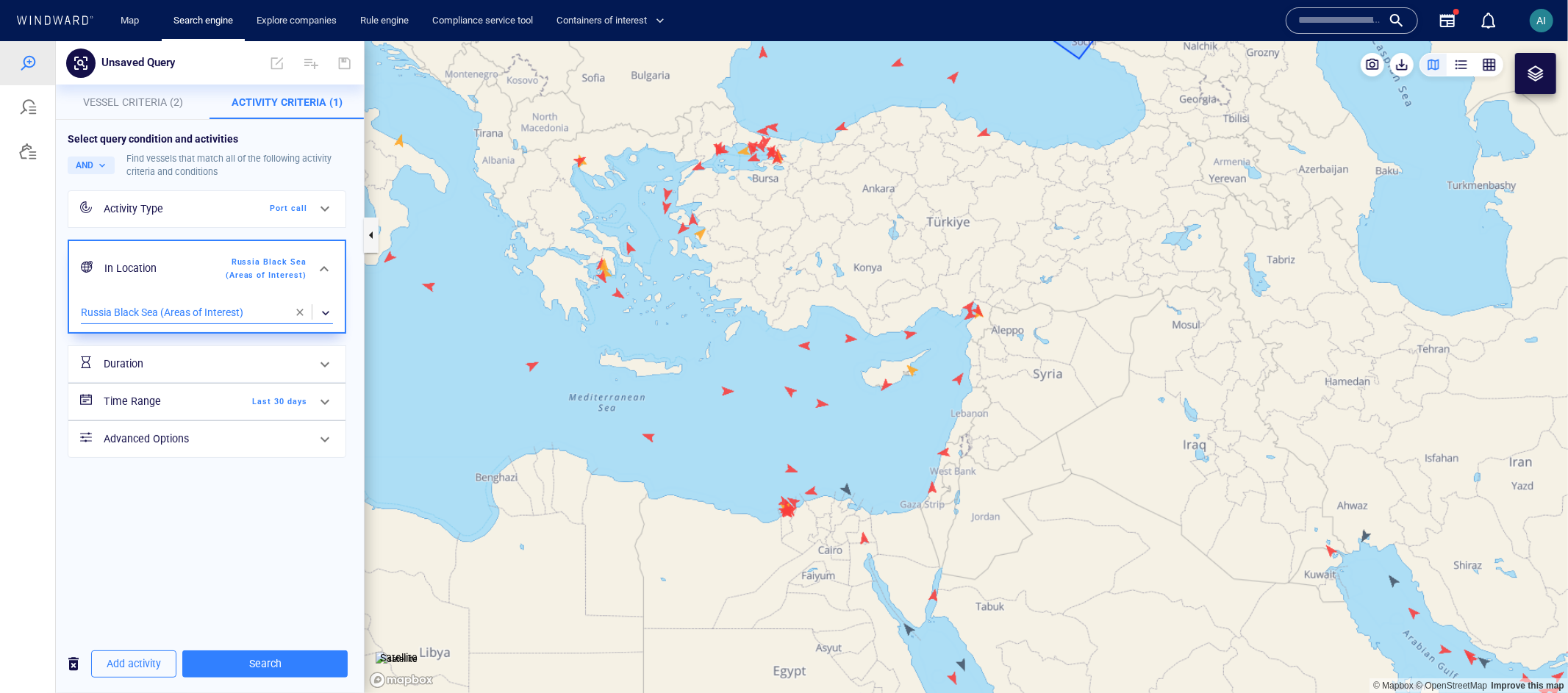
click at [290, 404] on span "Last 30 days" at bounding box center [265, 401] width 85 height 13
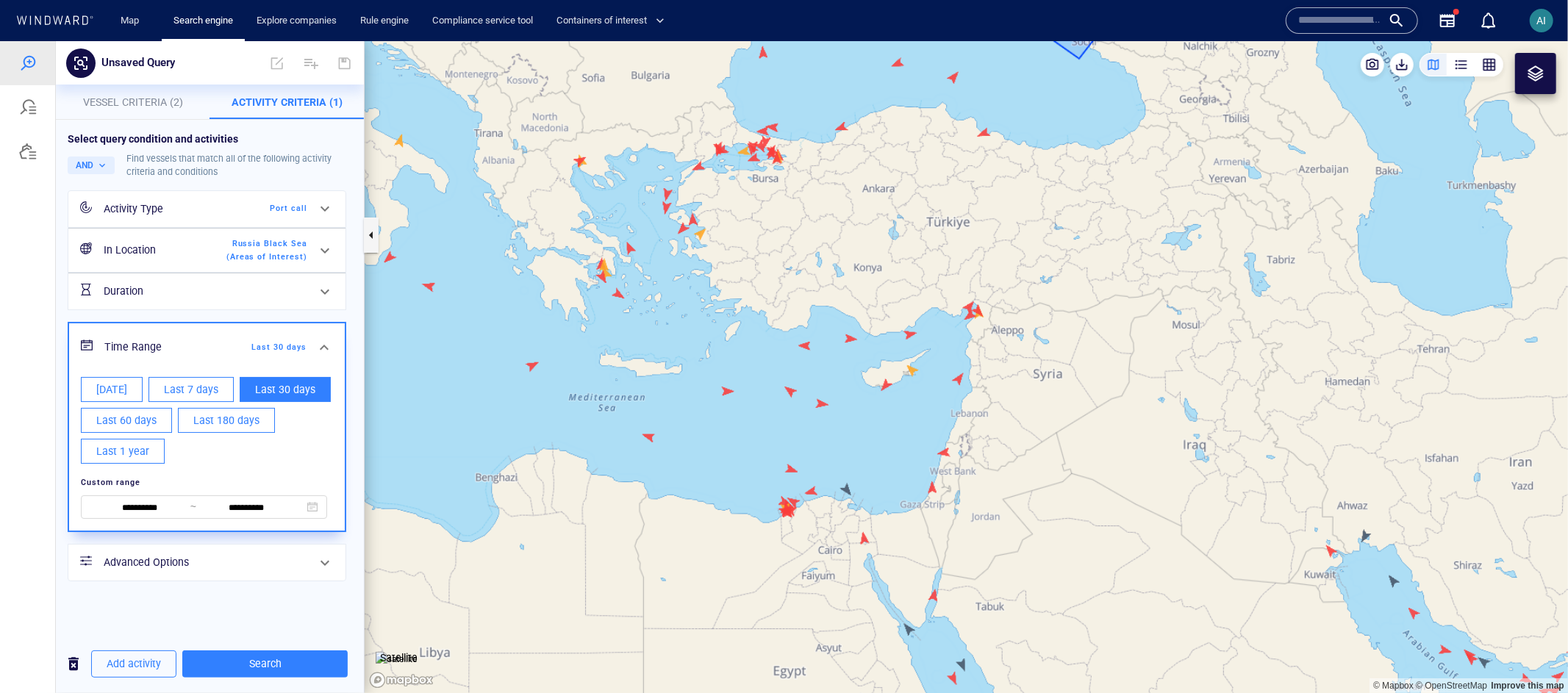
click at [141, 419] on span "Last 60 days" at bounding box center [126, 421] width 61 height 19
type input "**********"
drag, startPoint x: 262, startPoint y: 620, endPoint x: 271, endPoint y: 640, distance: 21.9
click at [262, 620] on div "**********" at bounding box center [210, 377] width 308 height 516
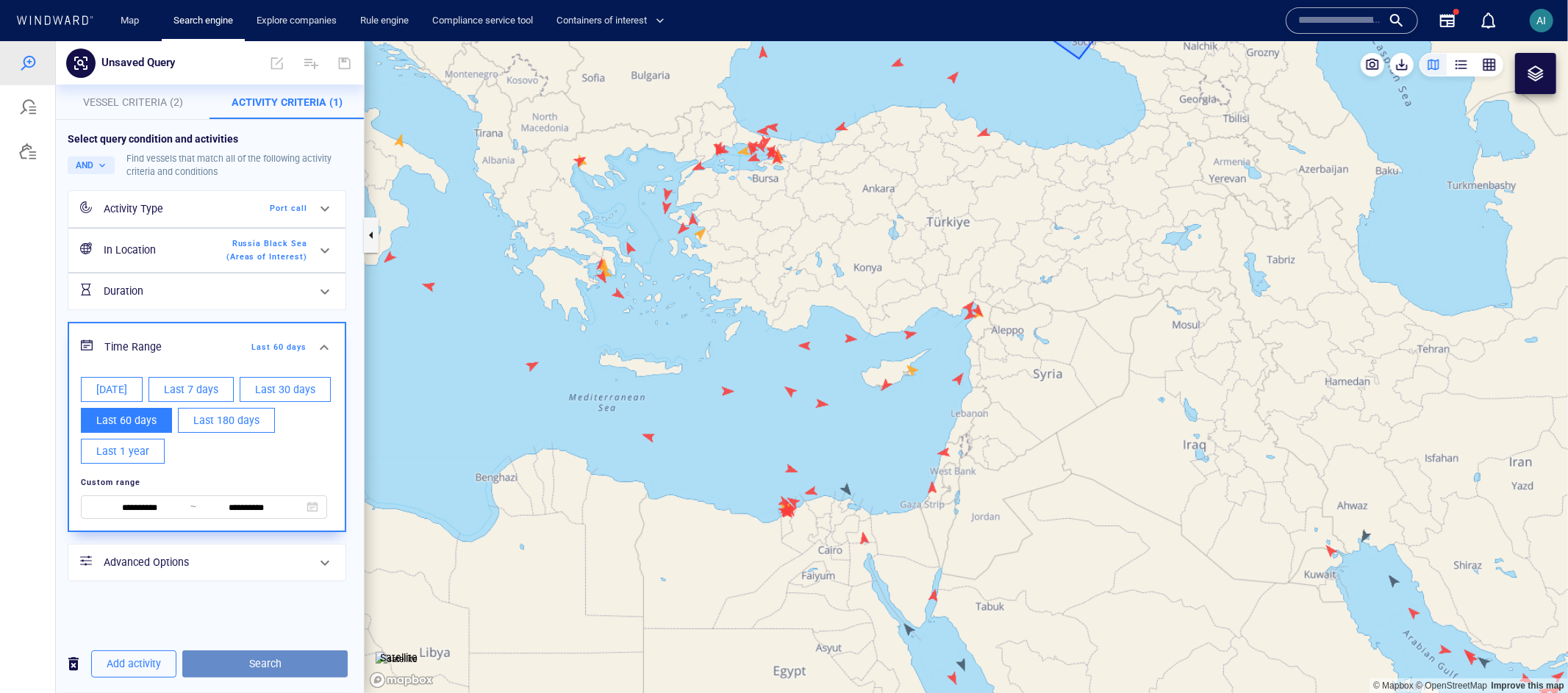
click at [279, 662] on span "Search" at bounding box center [265, 664] width 142 height 19
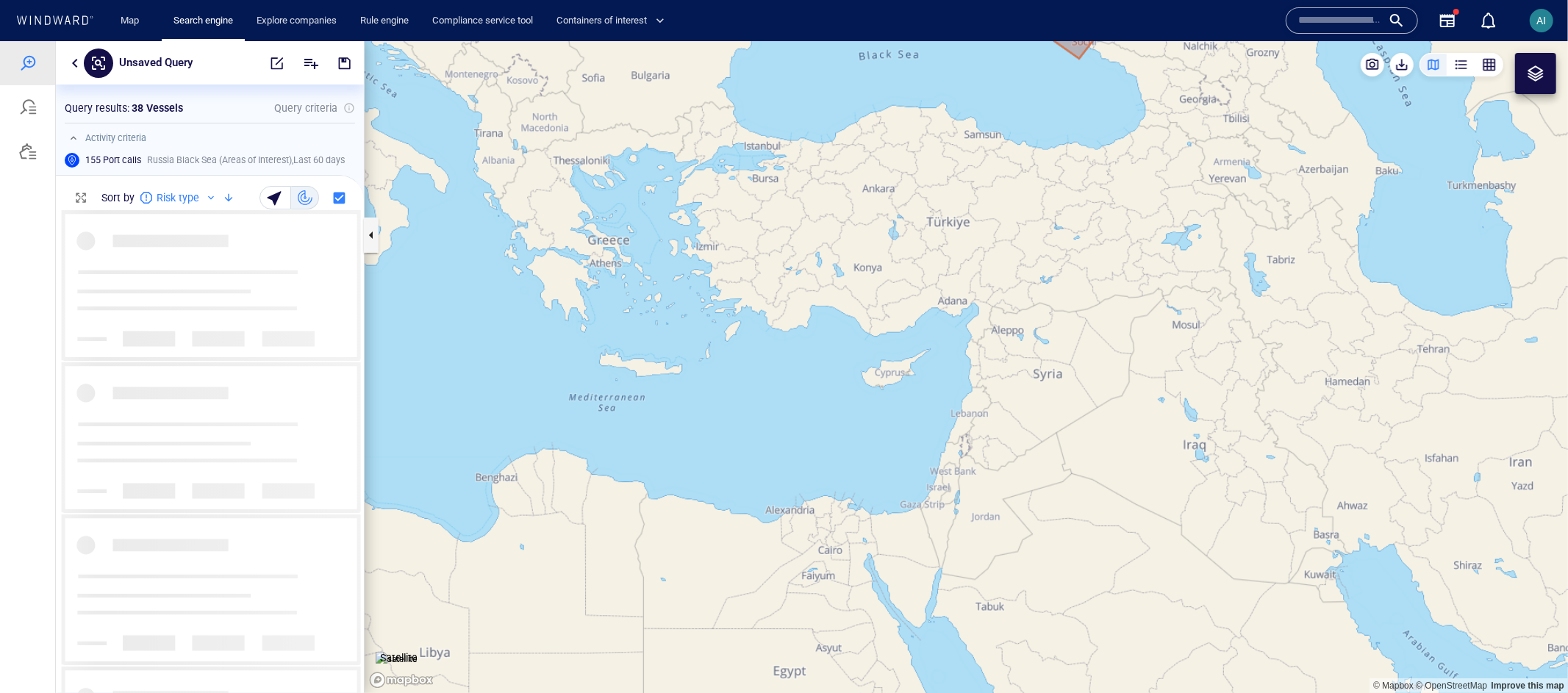
scroll to position [471, 296]
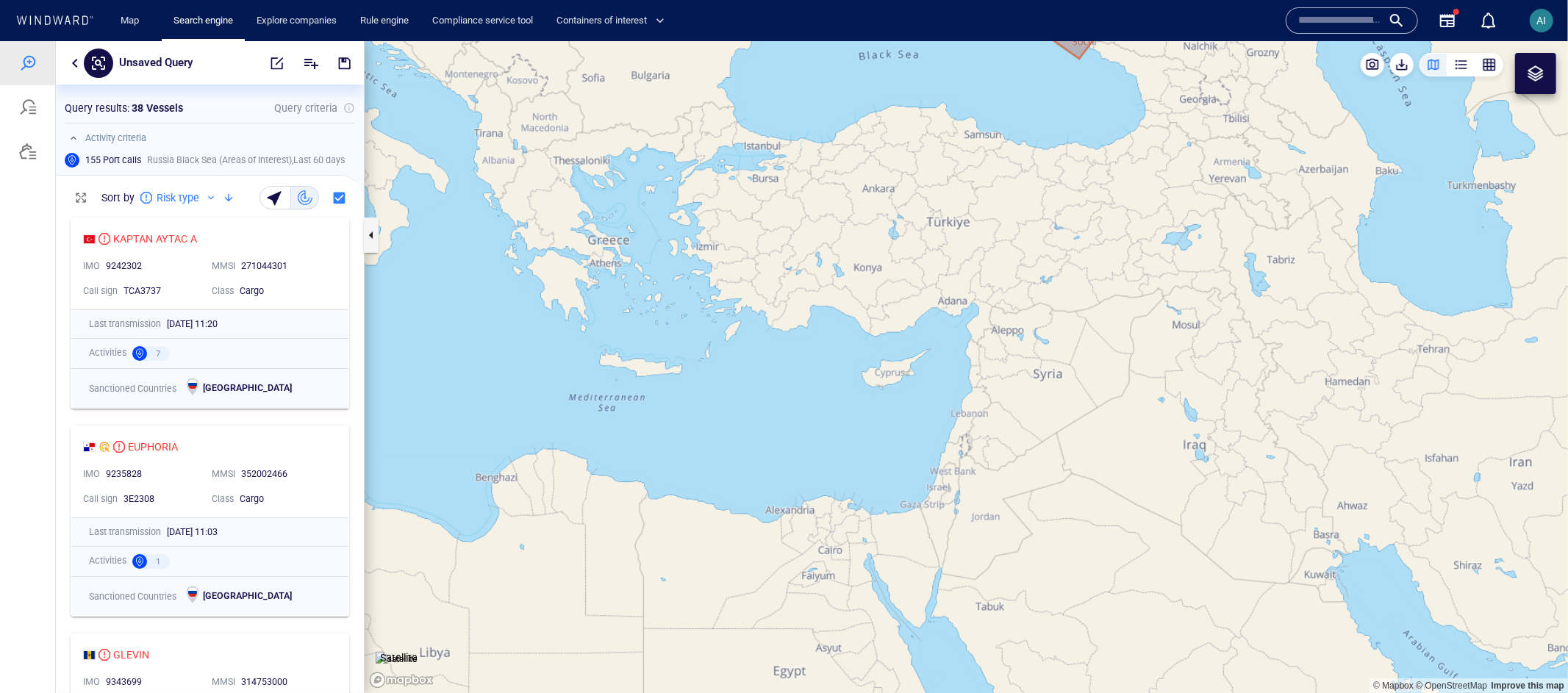
drag, startPoint x: 722, startPoint y: 248, endPoint x: 704, endPoint y: 383, distance: 136.2
click at [662, 393] on canvas "Map" at bounding box center [966, 367] width 1203 height 653
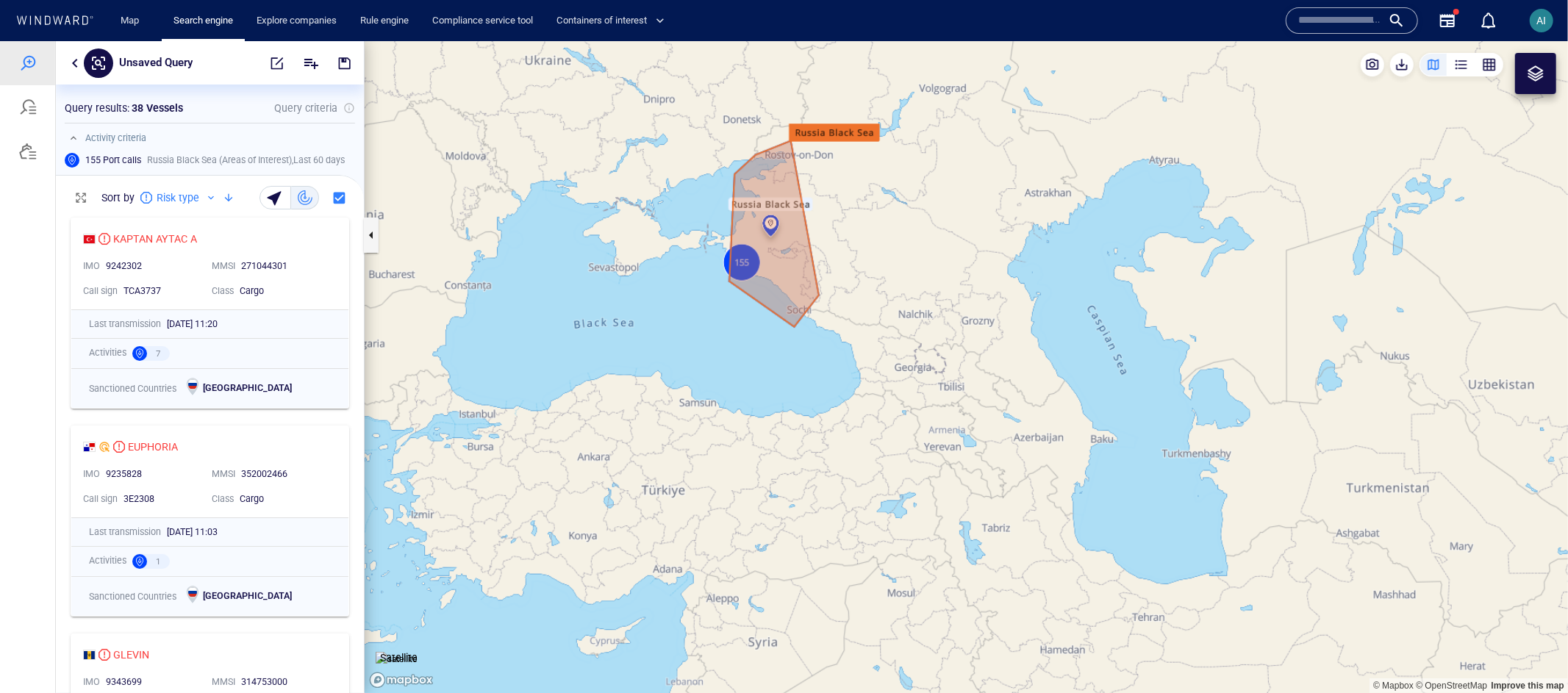
drag, startPoint x: 635, startPoint y: 379, endPoint x: 645, endPoint y: 311, distance: 68.7
click at [536, 396] on canvas "Map" at bounding box center [966, 367] width 1203 height 653
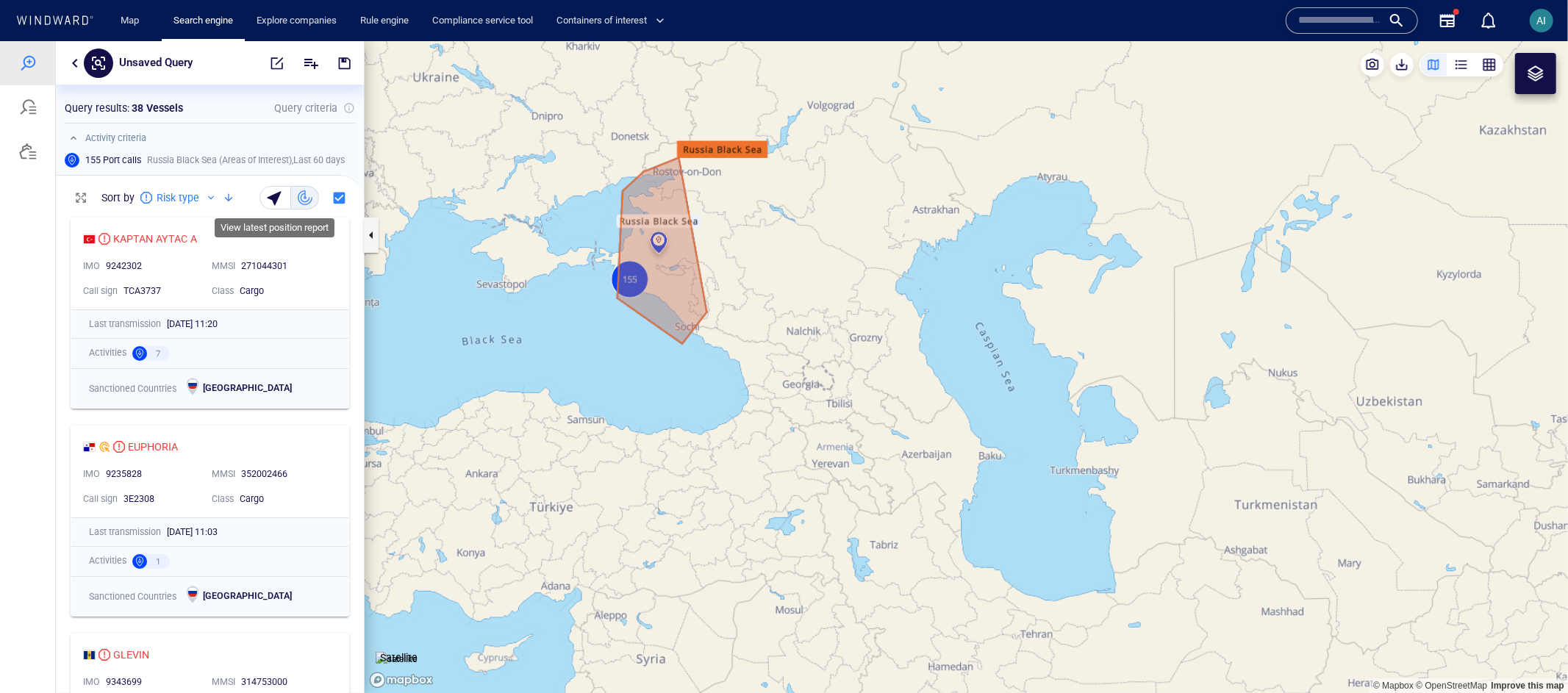
click at [285, 197] on div "button" at bounding box center [276, 197] width 21 height 21
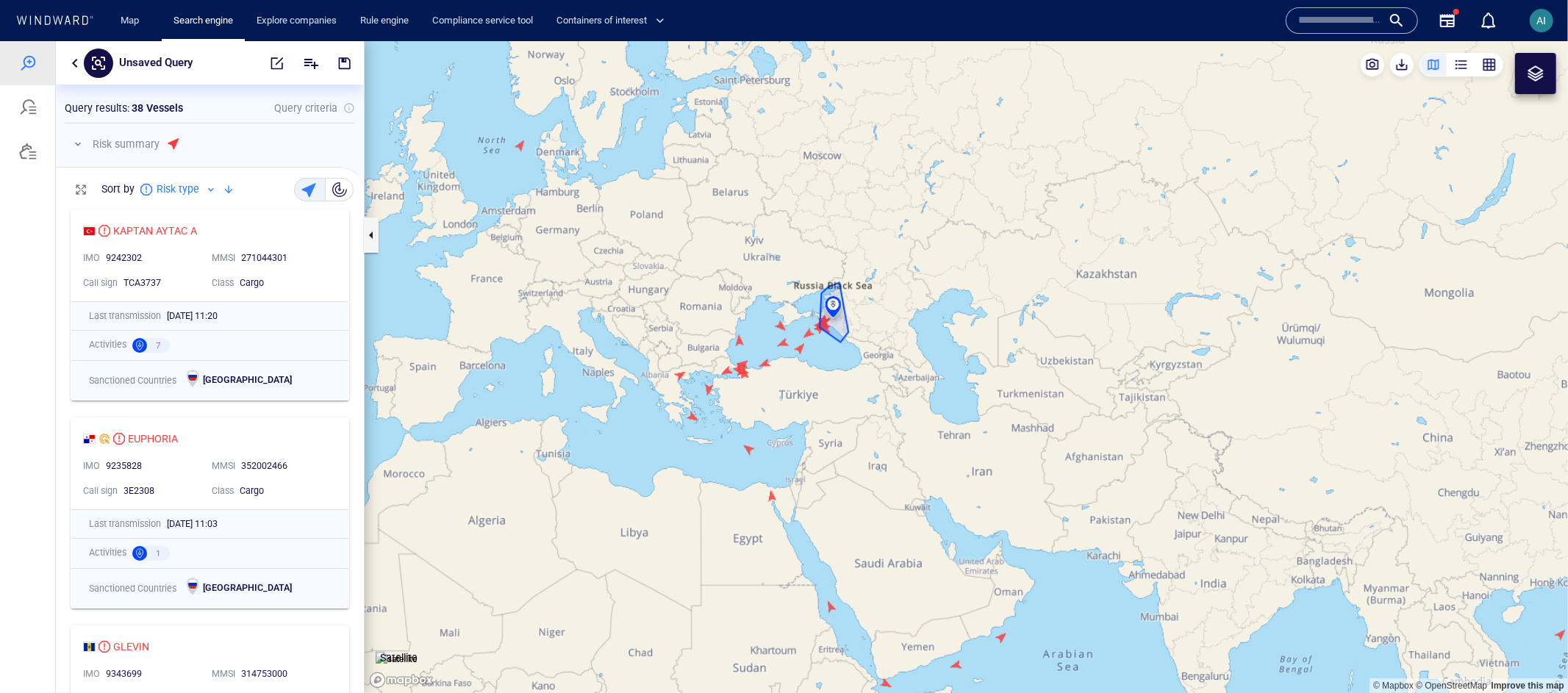
drag, startPoint x: 596, startPoint y: 294, endPoint x: 695, endPoint y: 391, distance: 138.6
click at [695, 391] on canvas "Map" at bounding box center [966, 367] width 1203 height 653
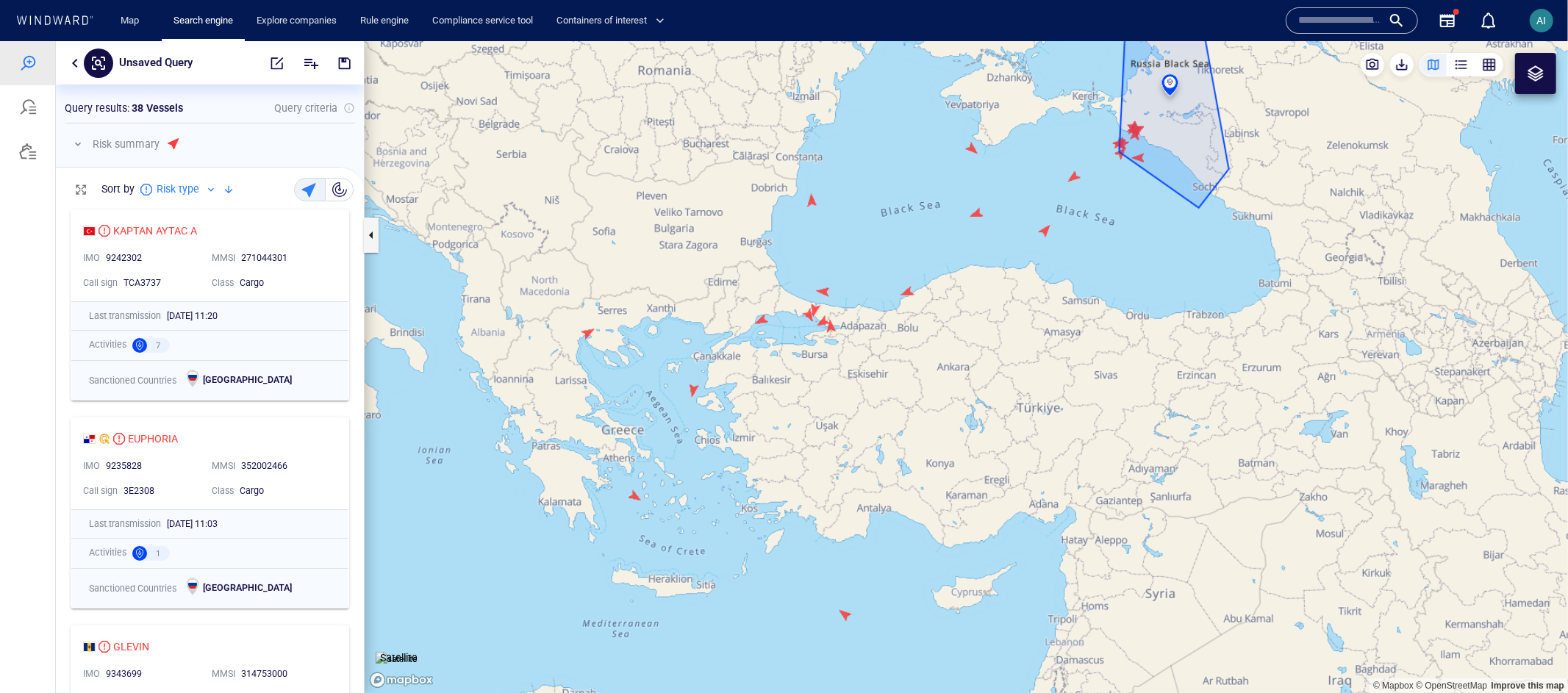
drag, startPoint x: 606, startPoint y: 398, endPoint x: 651, endPoint y: 349, distance: 66.5
click at [651, 349] on canvas "Map" at bounding box center [966, 367] width 1203 height 653
click at [706, 379] on canvas "Map" at bounding box center [966, 367] width 1203 height 653
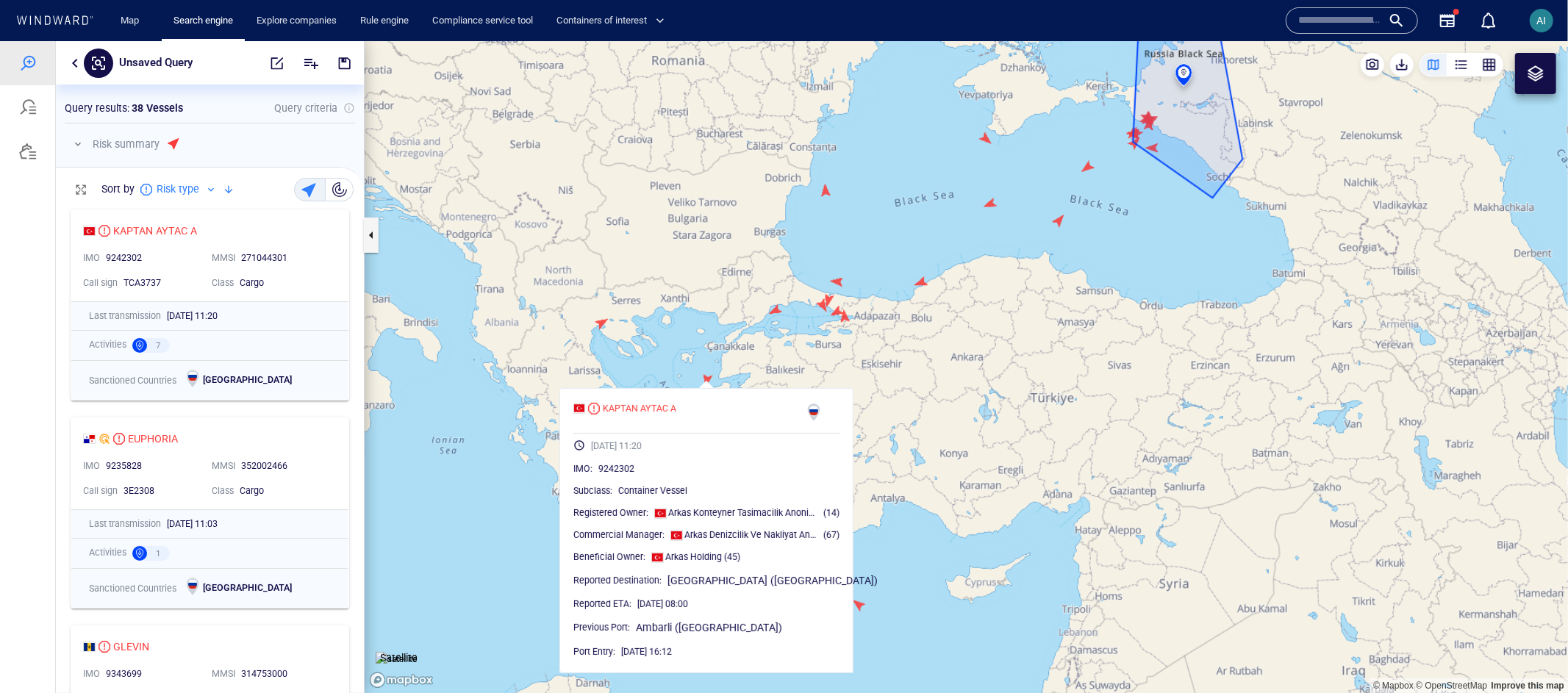
click at [620, 278] on canvas "Map" at bounding box center [966, 367] width 1203 height 653
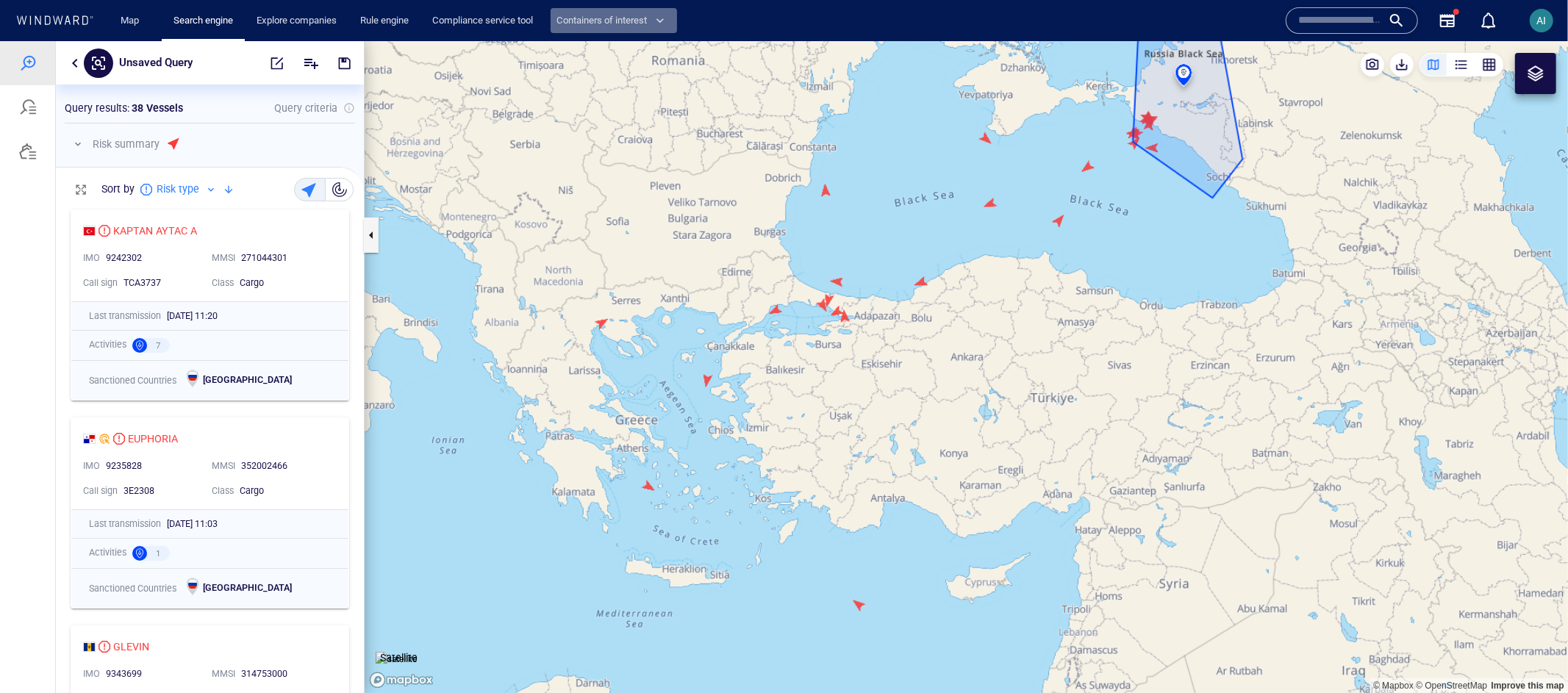
click at [630, 29] on button "Containers of interest" at bounding box center [614, 21] width 127 height 26
